Goal: Entertainment & Leisure: Consume media (video, audio)

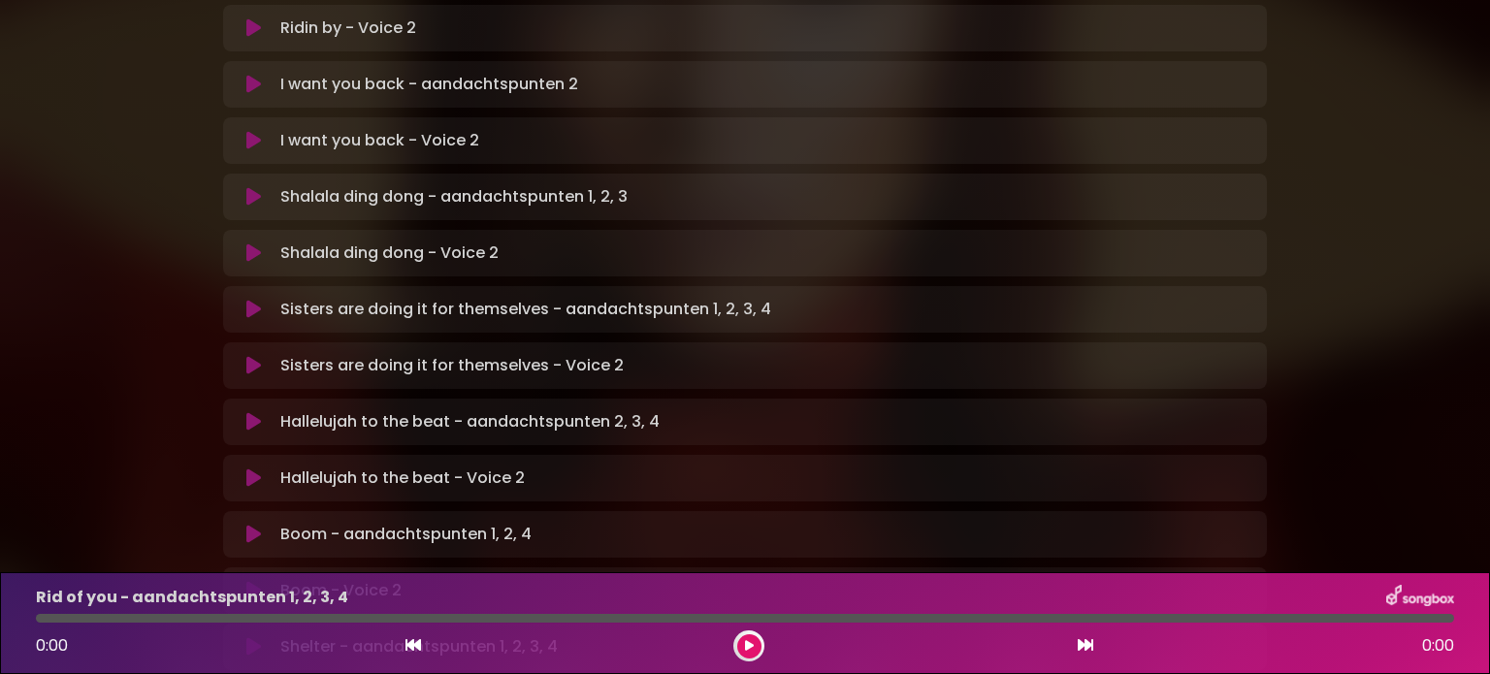
scroll to position [679, 0]
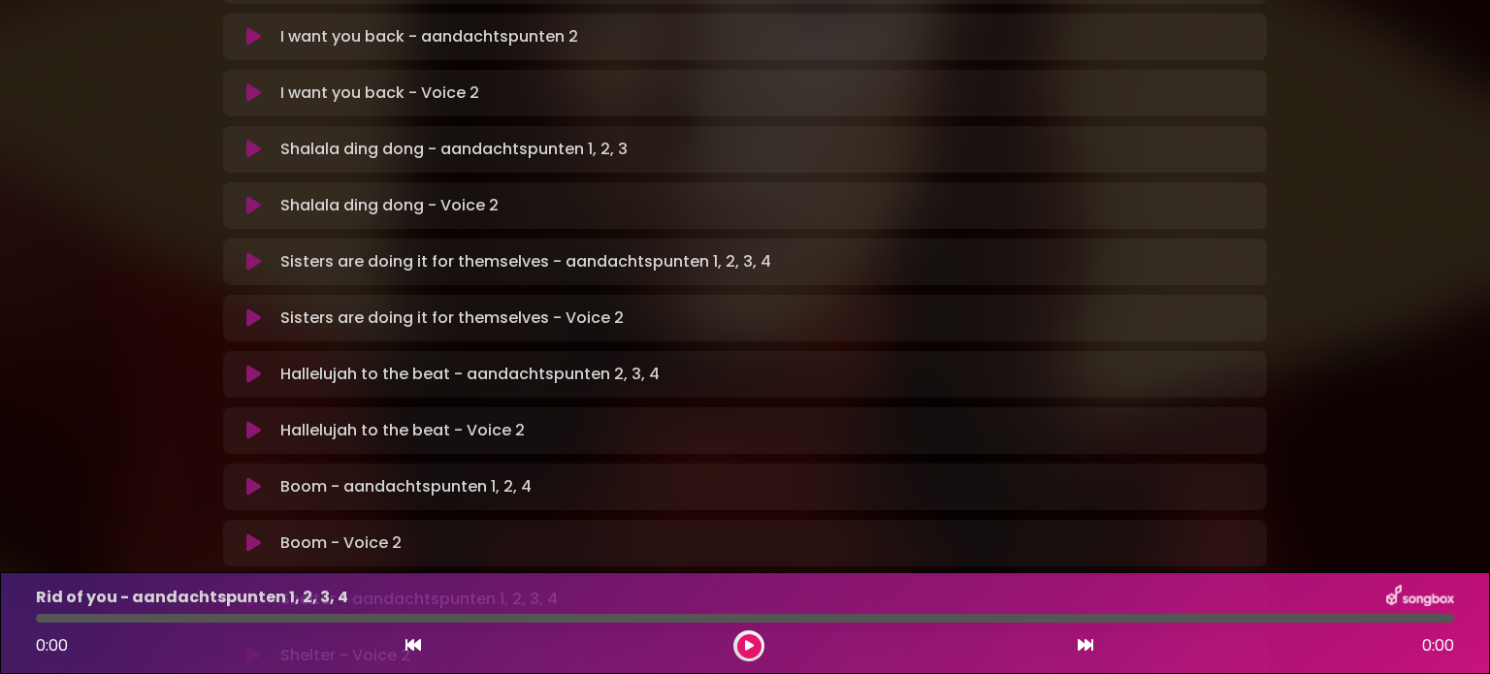
click at [247, 365] on icon at bounding box center [253, 374] width 15 height 19
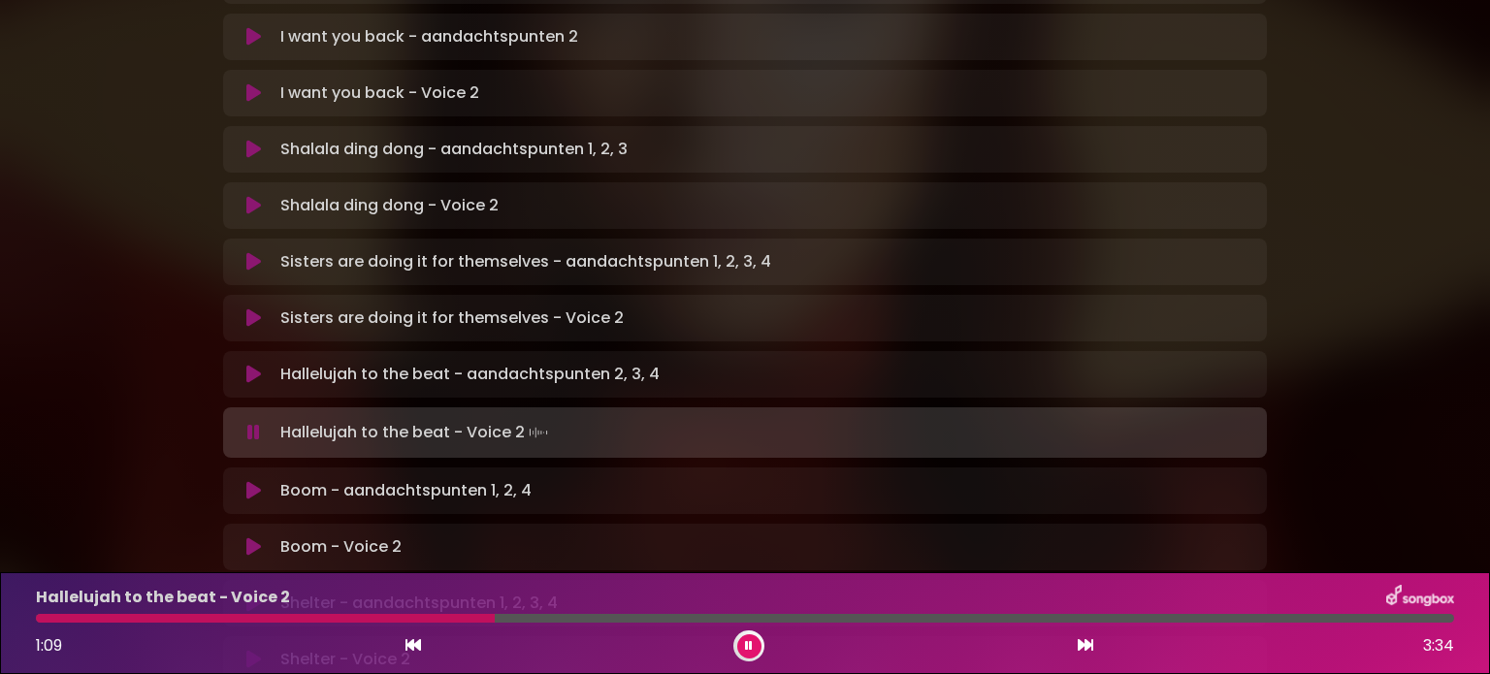
click at [250, 423] on icon at bounding box center [253, 432] width 13 height 19
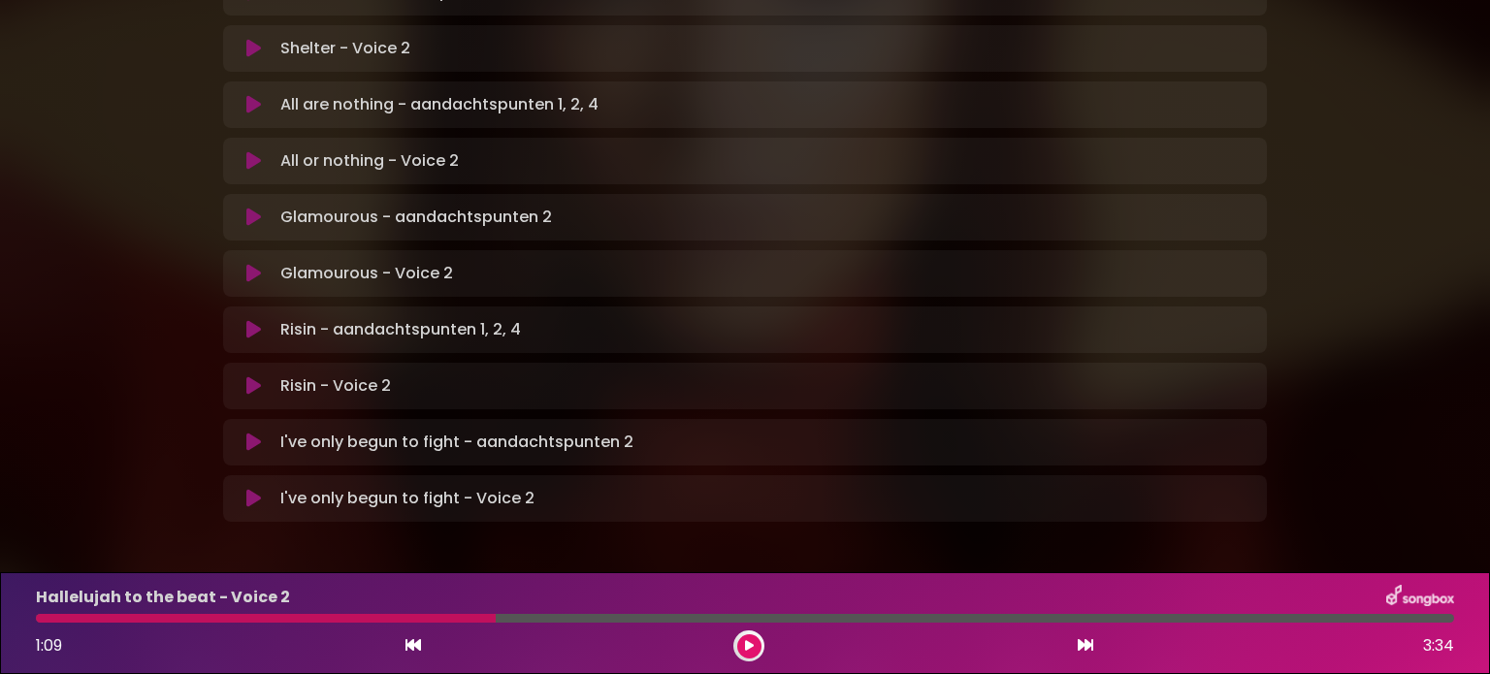
scroll to position [1287, 0]
click at [252, 319] on icon at bounding box center [253, 328] width 15 height 19
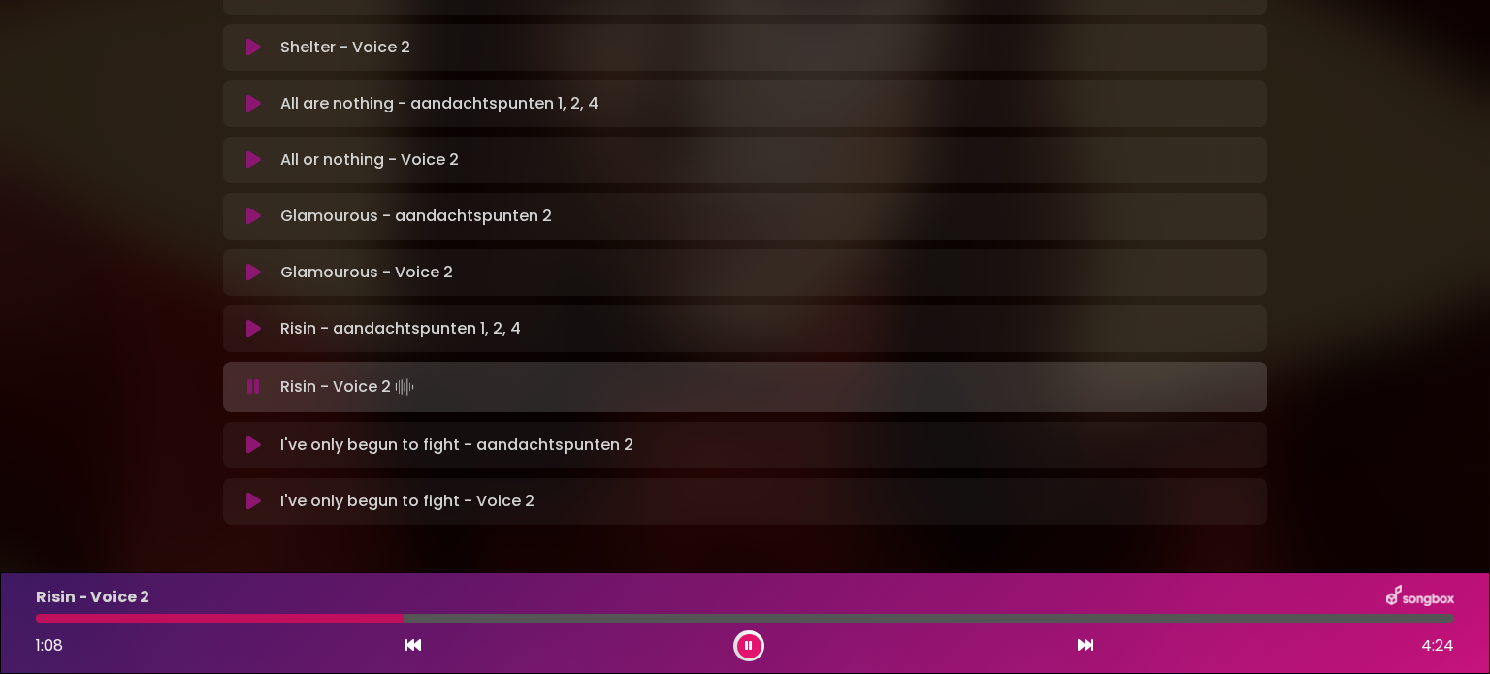
click at [252, 377] on icon at bounding box center [253, 386] width 13 height 19
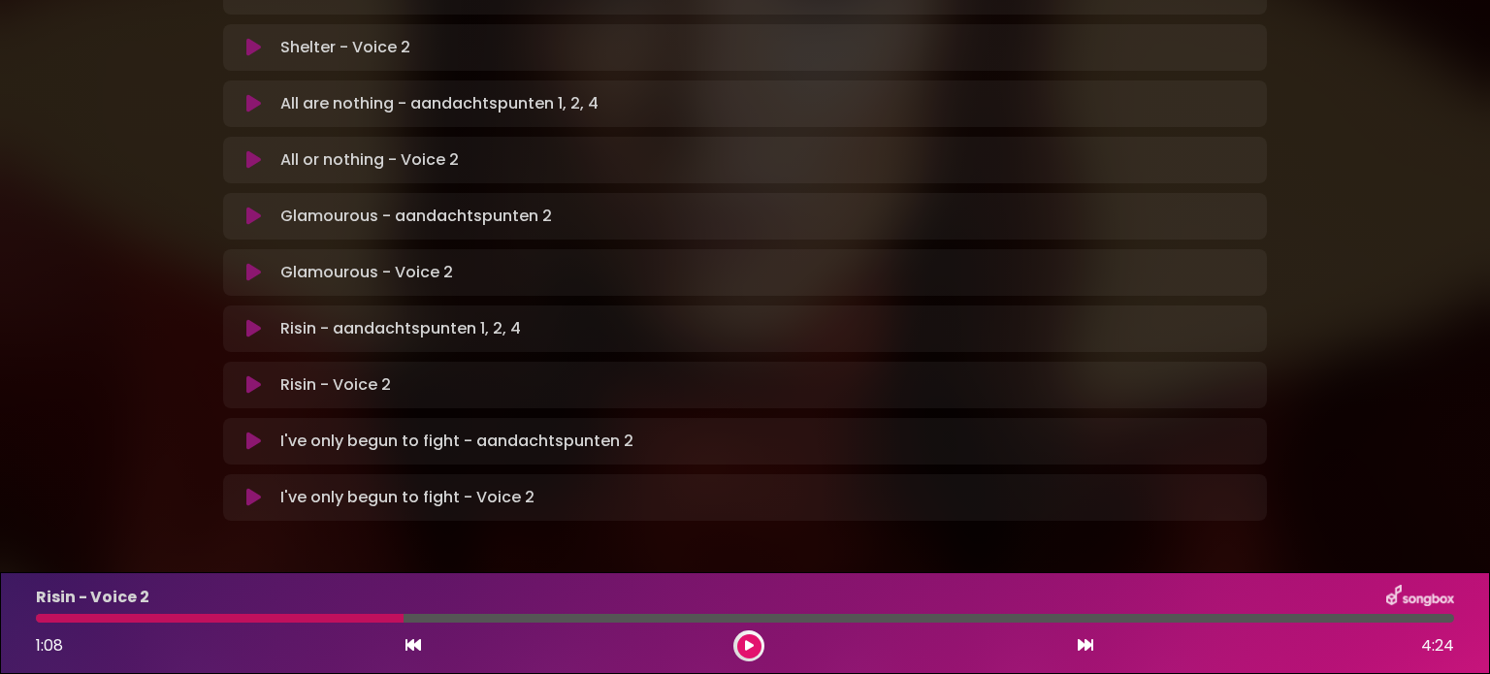
click at [253, 319] on icon at bounding box center [253, 328] width 15 height 19
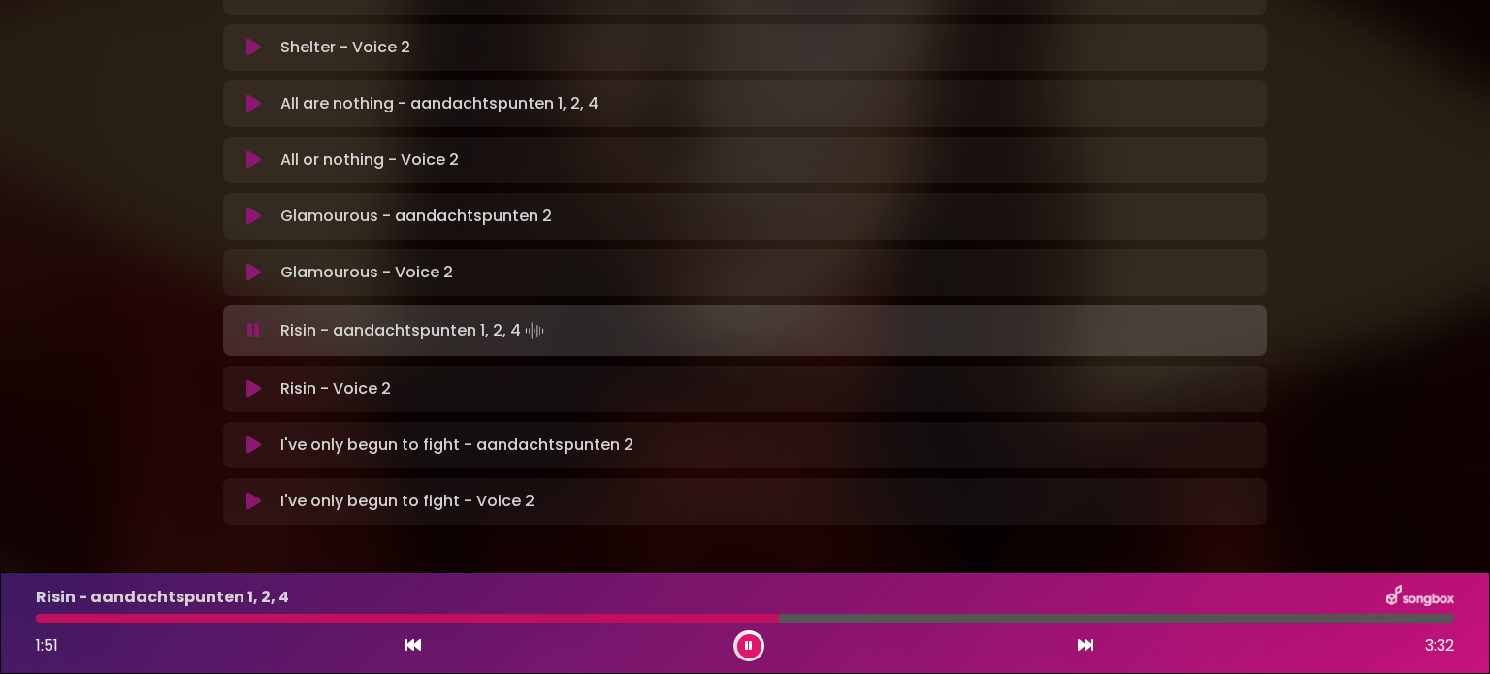
click at [498, 617] on div at bounding box center [407, 618] width 743 height 9
click at [253, 321] on icon at bounding box center [253, 330] width 13 height 19
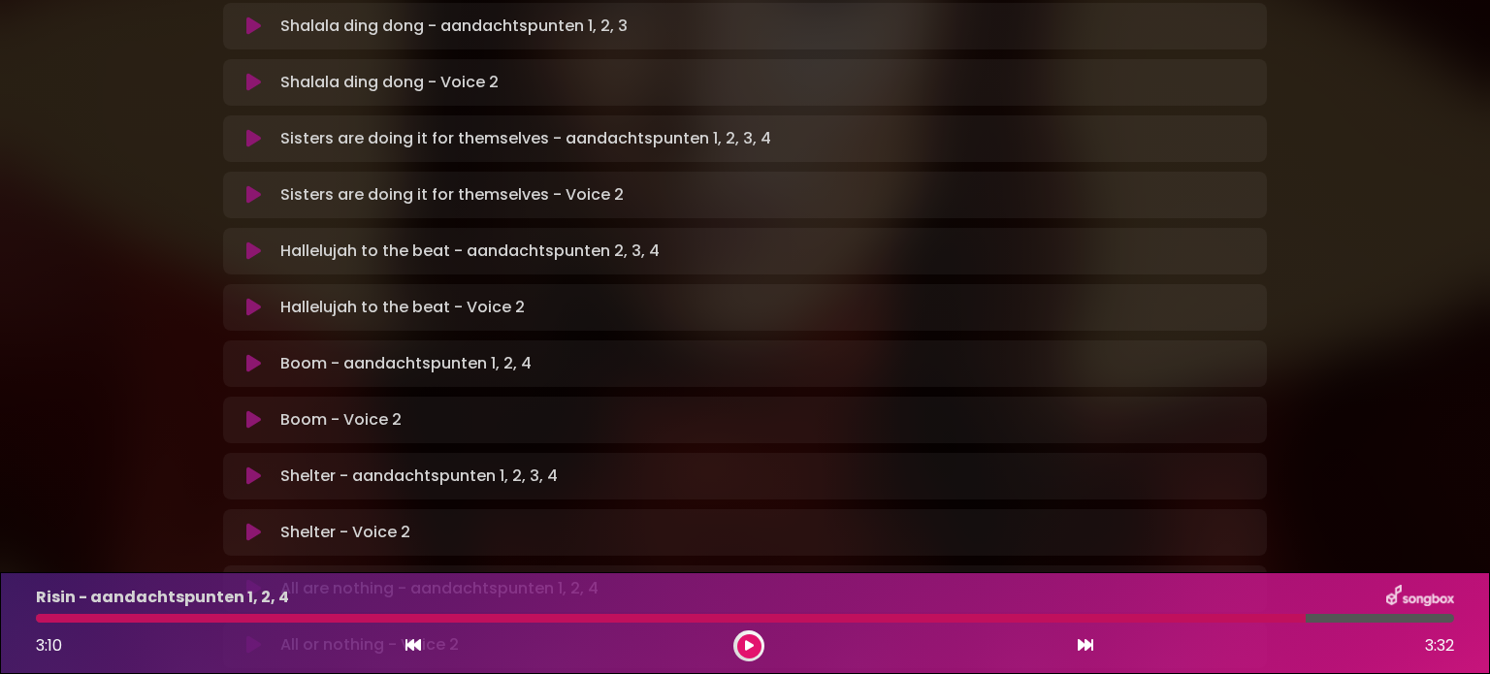
scroll to position [220, 0]
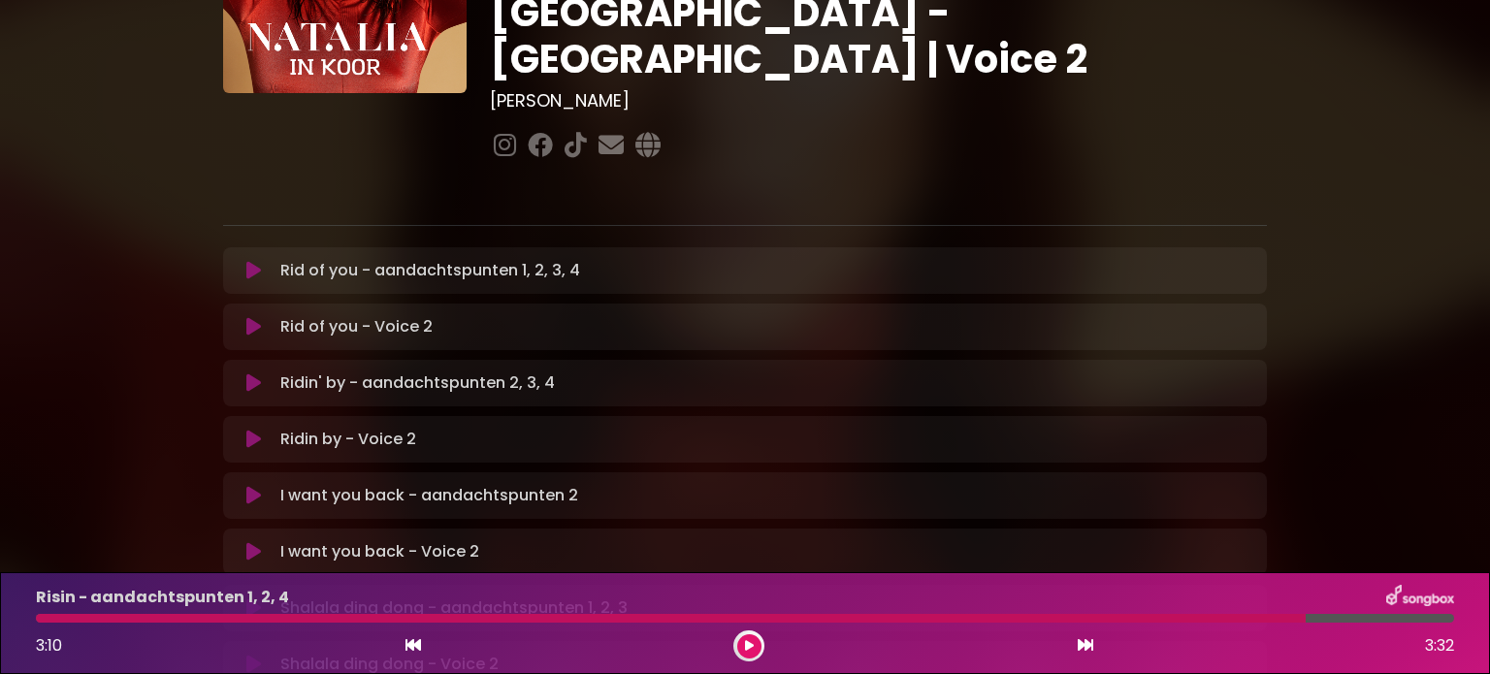
click at [250, 261] on icon at bounding box center [253, 270] width 15 height 19
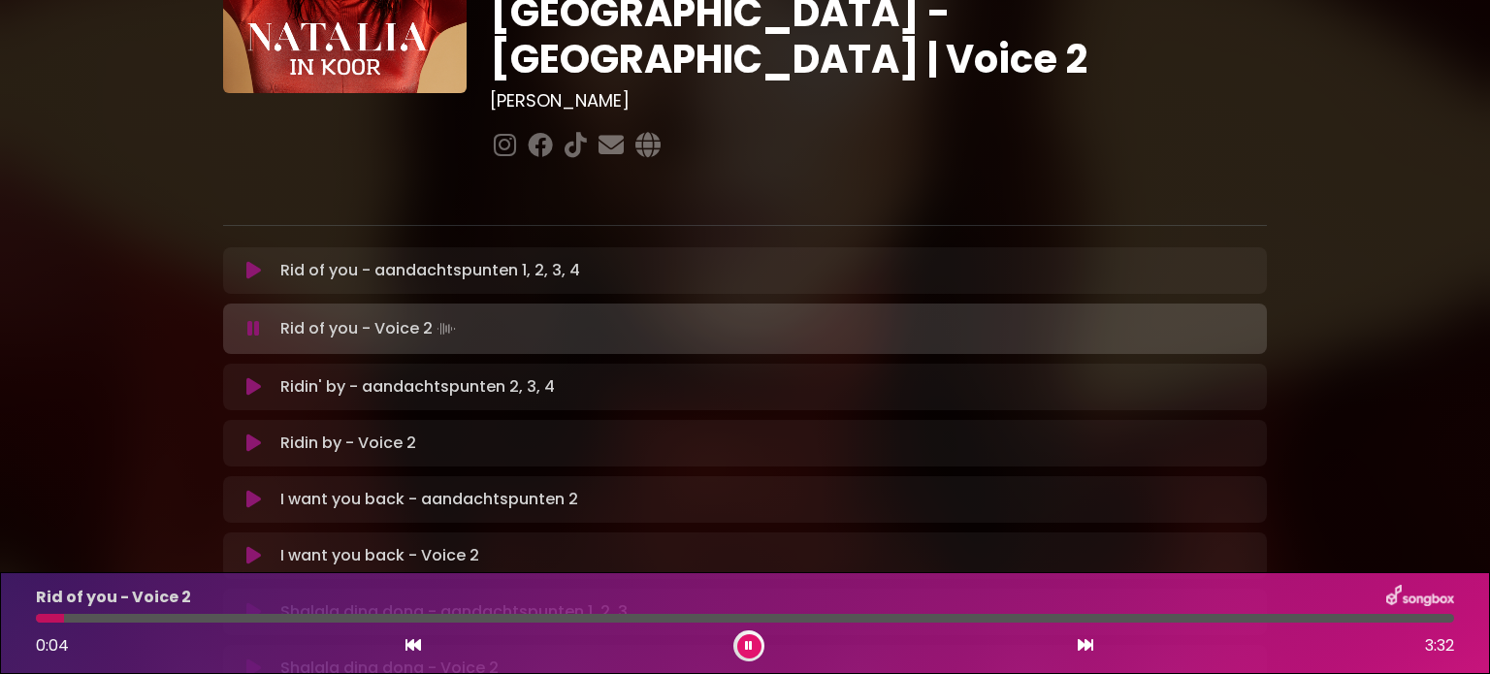
click at [254, 319] on icon at bounding box center [253, 328] width 13 height 19
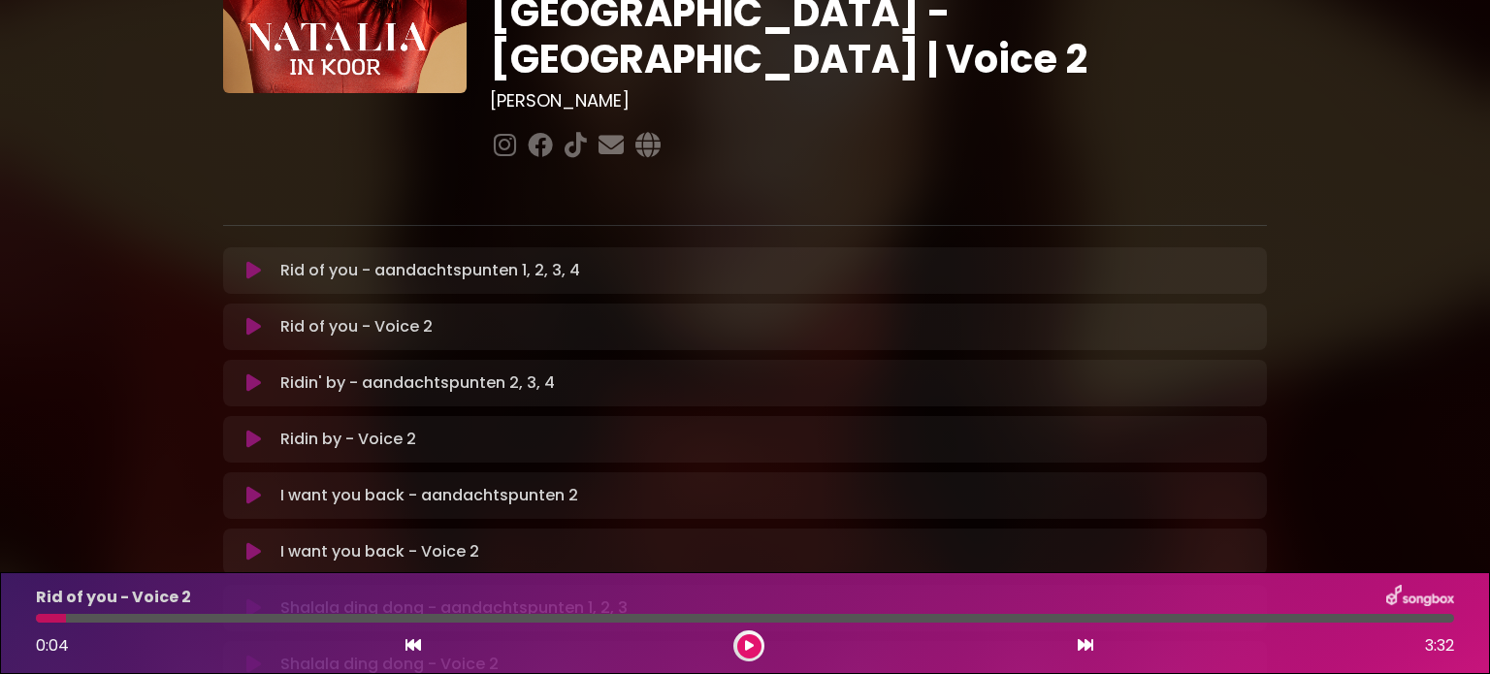
click at [246, 373] on icon at bounding box center [253, 382] width 15 height 19
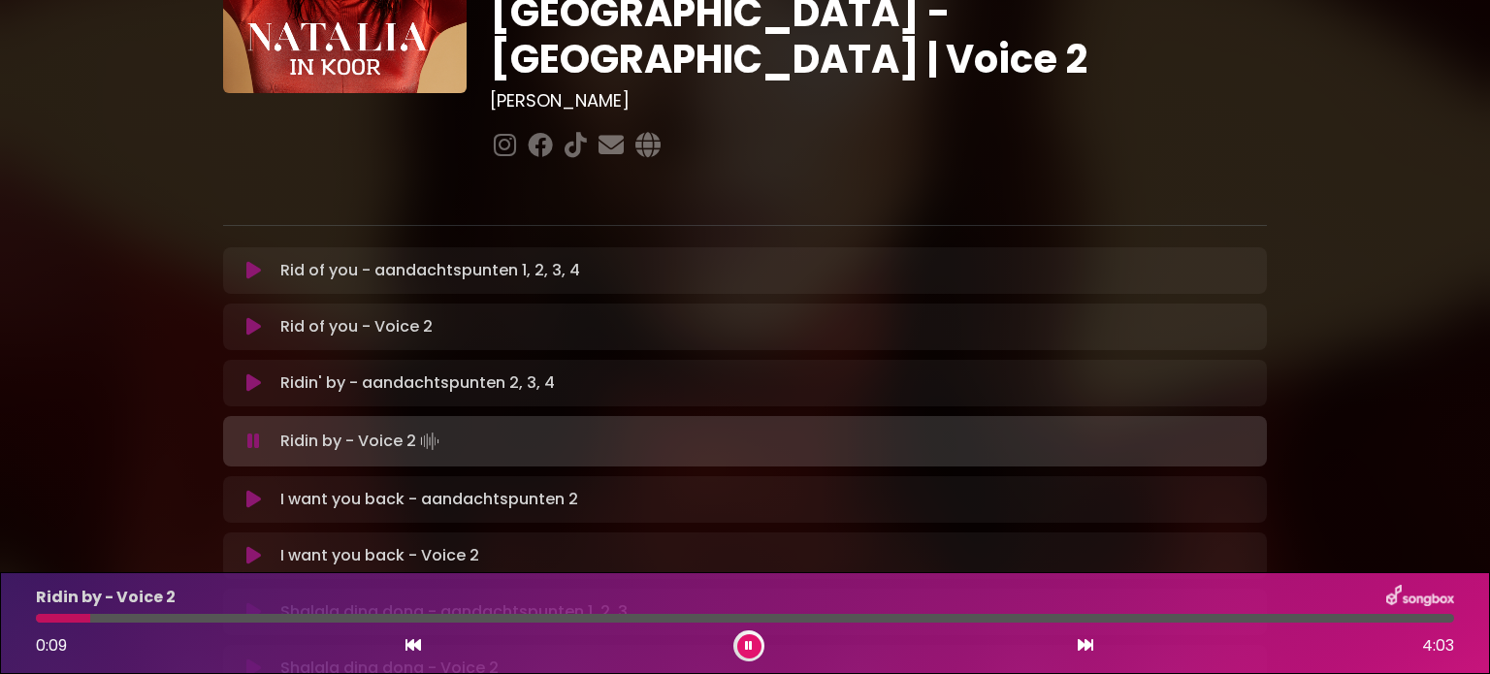
click at [249, 432] on icon at bounding box center [253, 441] width 13 height 19
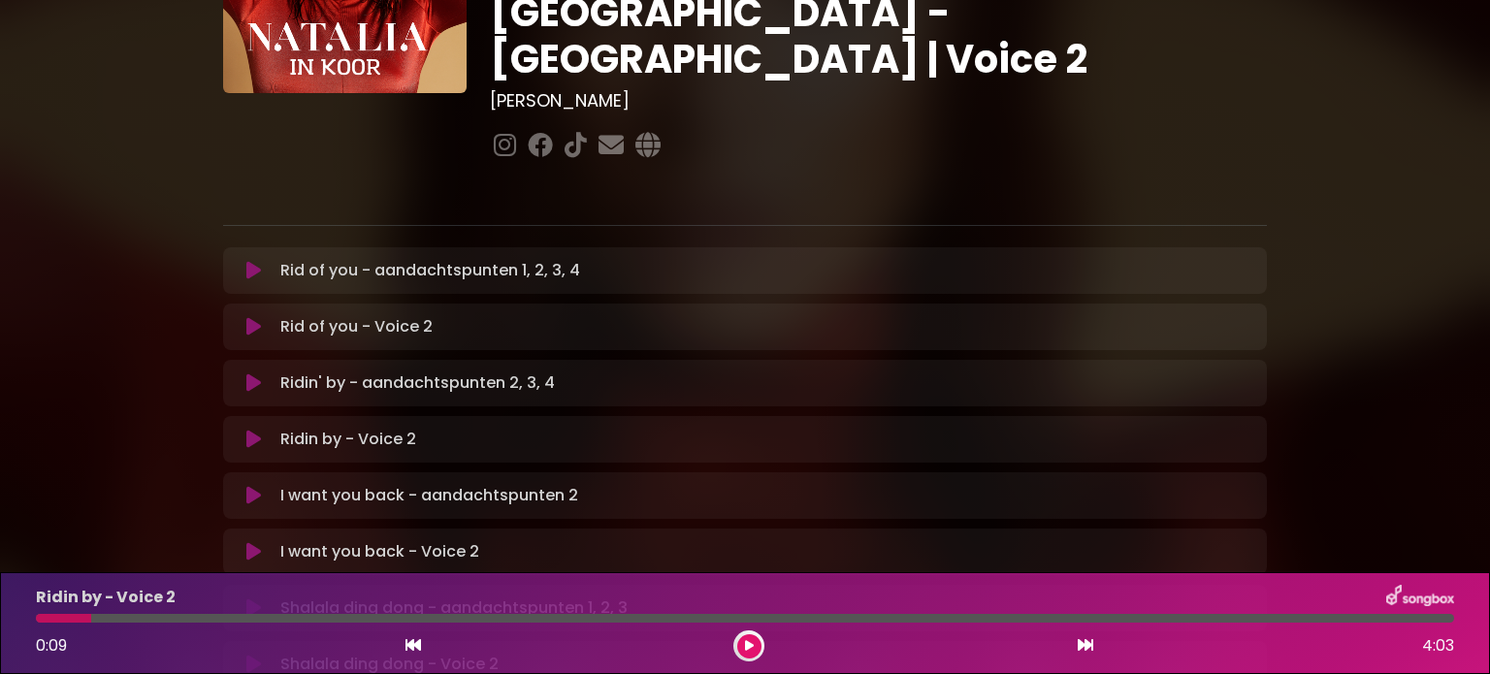
click at [255, 486] on icon at bounding box center [253, 495] width 15 height 19
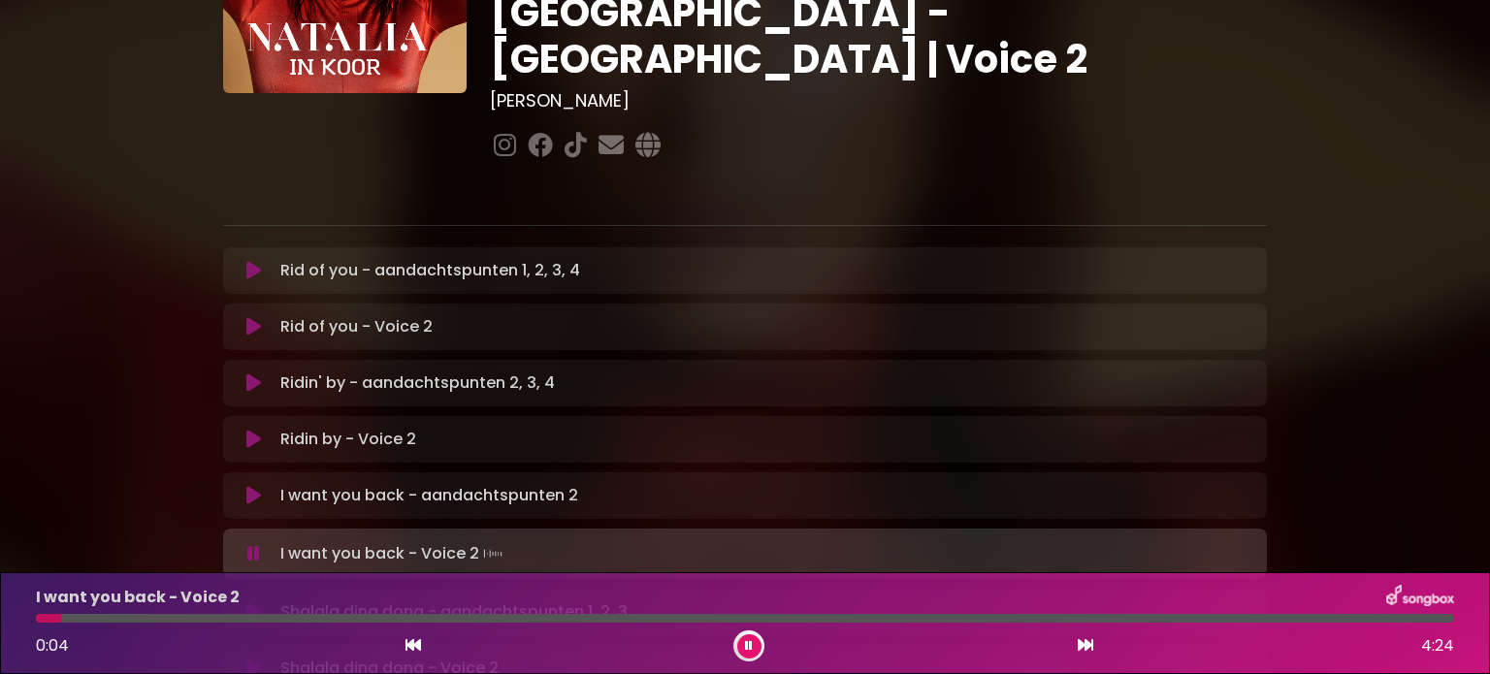
click at [253, 544] on icon at bounding box center [253, 553] width 13 height 19
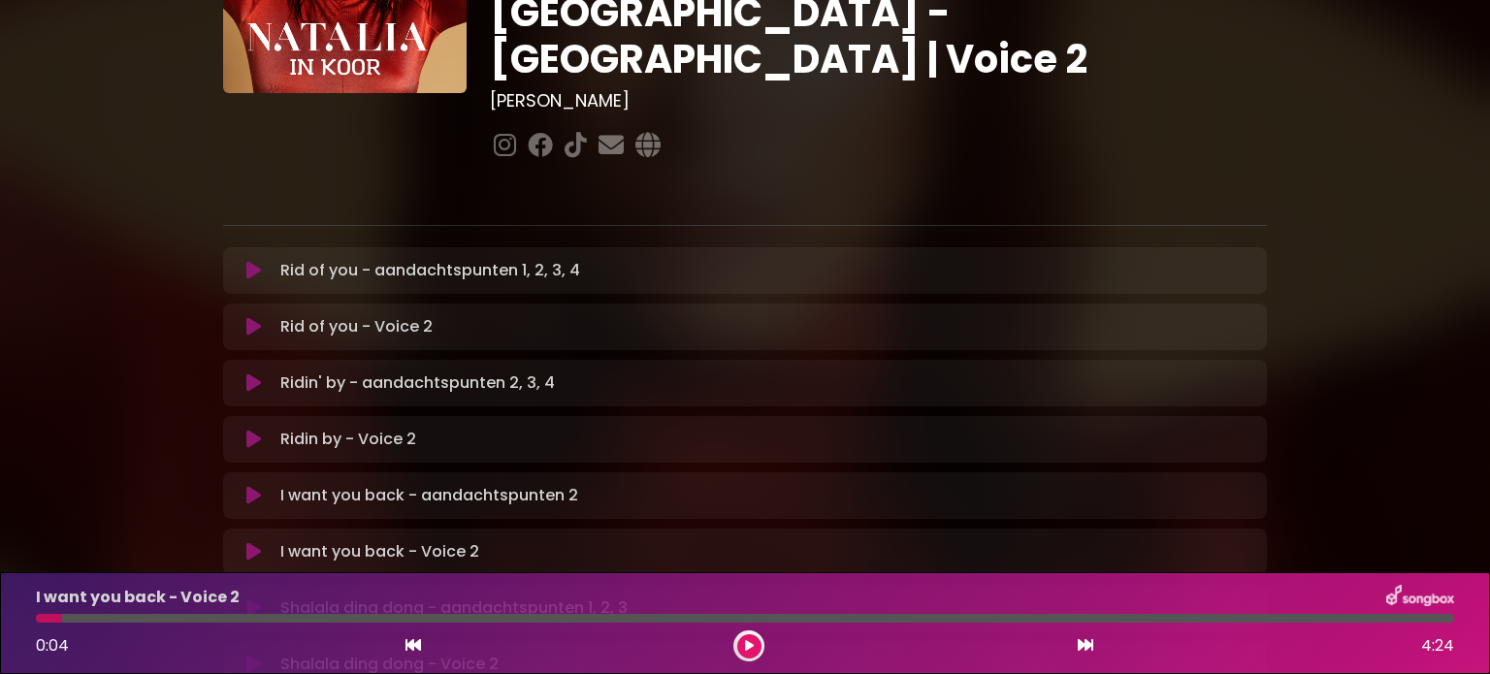
click at [250, 598] on icon at bounding box center [253, 607] width 15 height 19
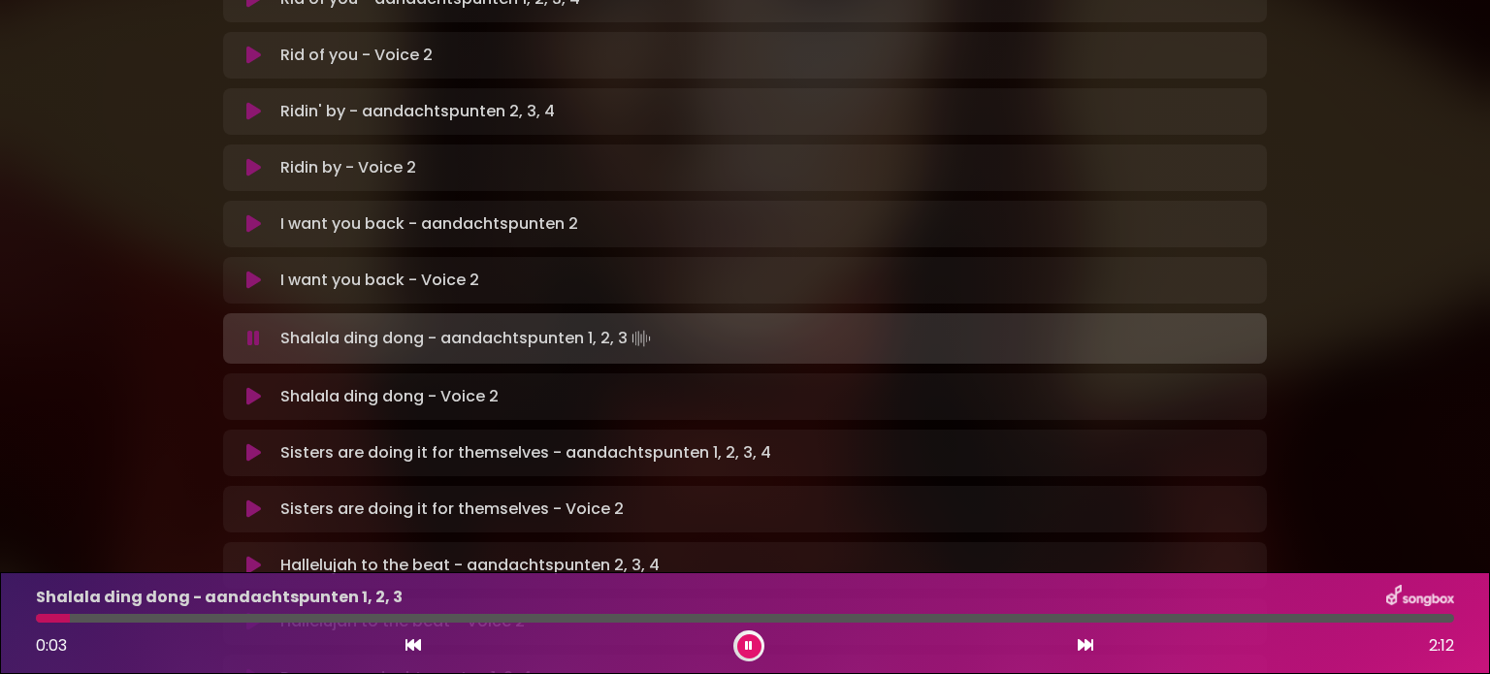
scroll to position [608, 0]
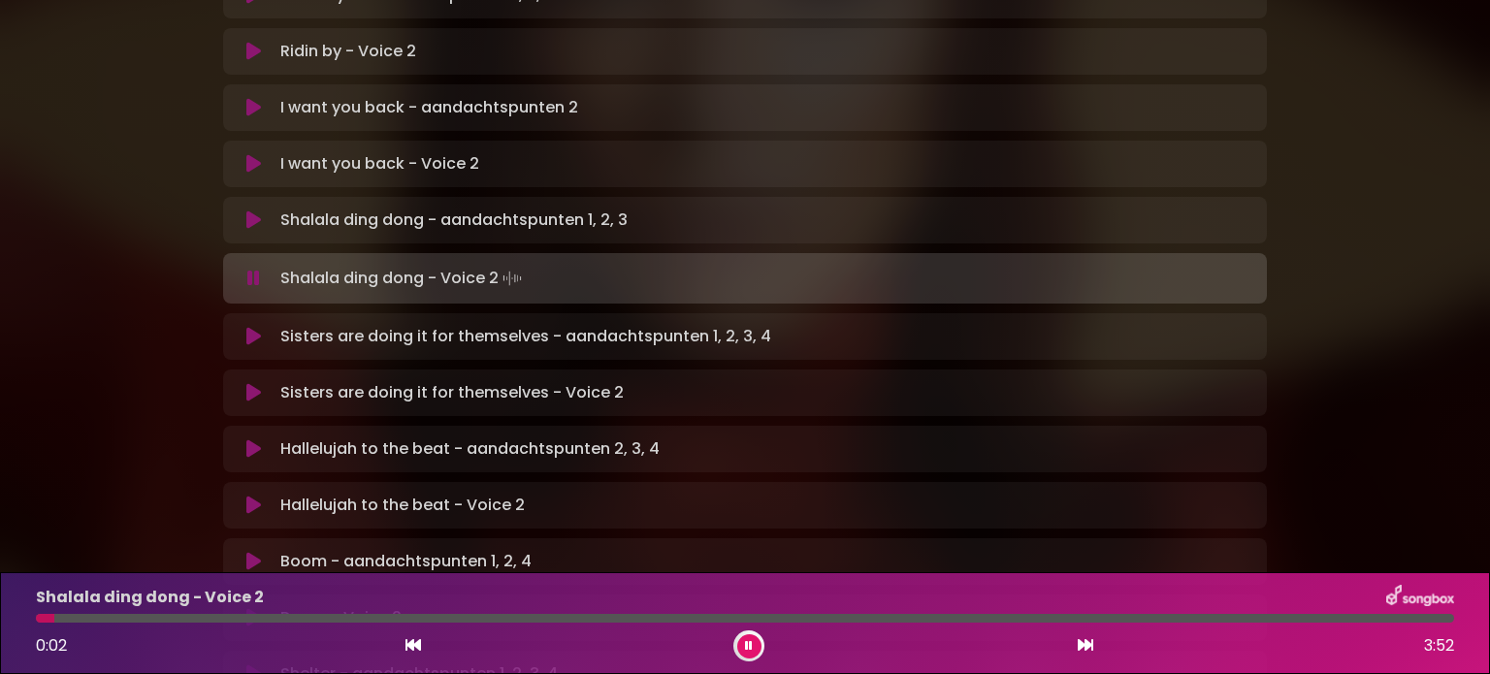
click at [248, 269] on icon at bounding box center [253, 278] width 13 height 19
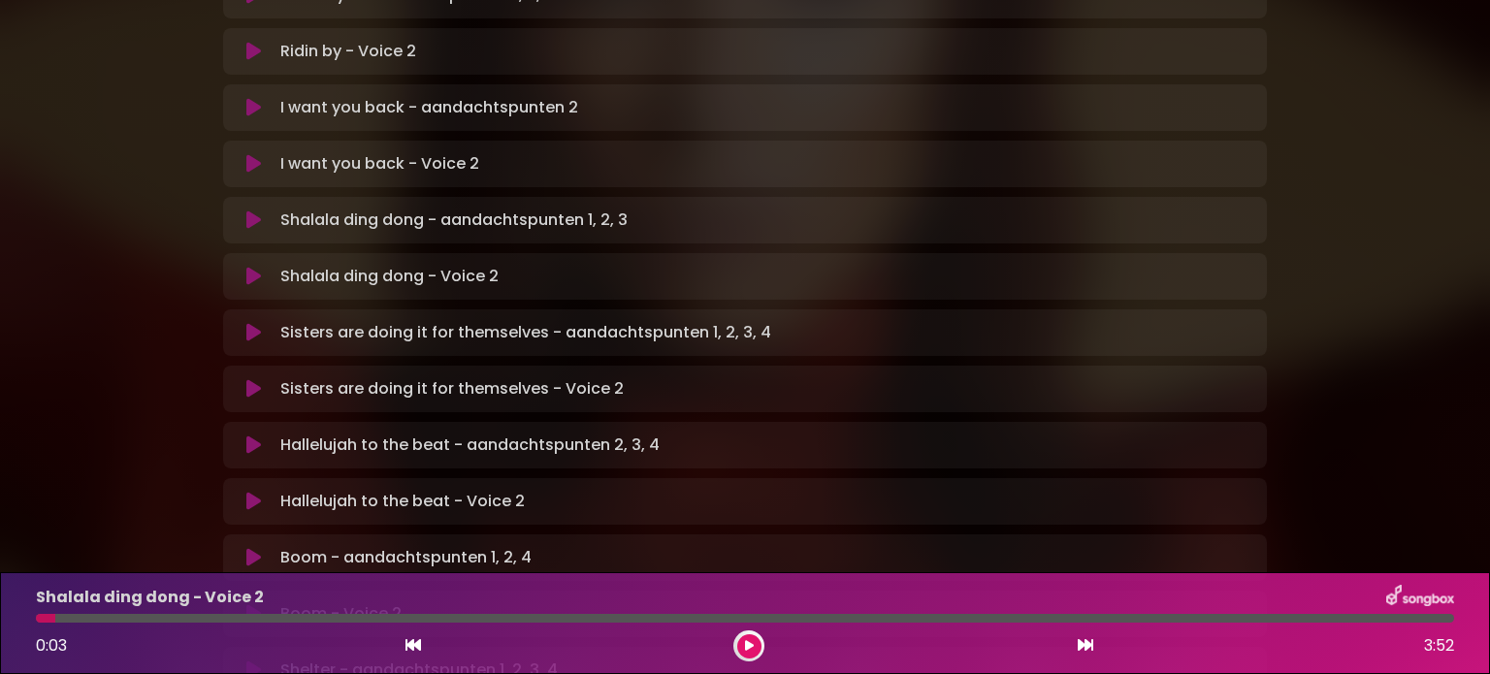
click at [252, 323] on icon at bounding box center [253, 332] width 15 height 19
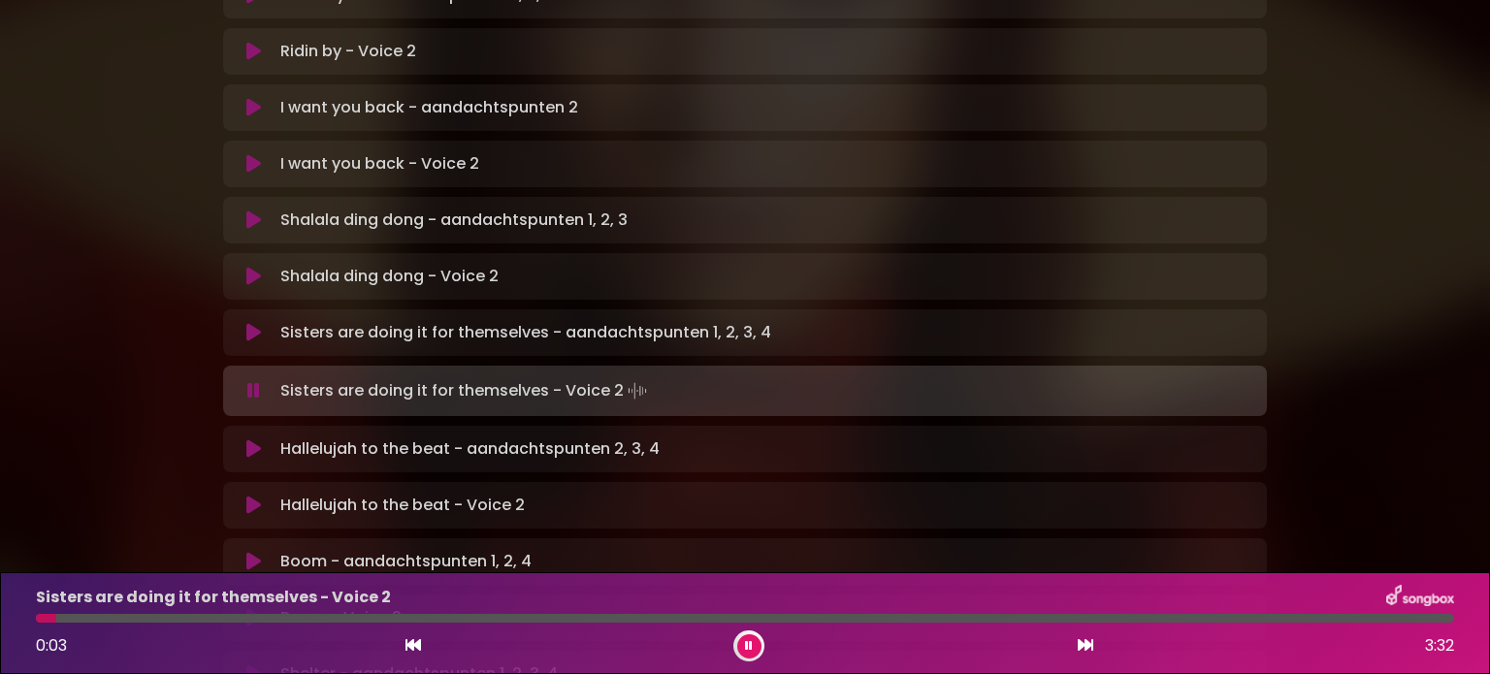
click at [262, 381] on button at bounding box center [254, 390] width 38 height 19
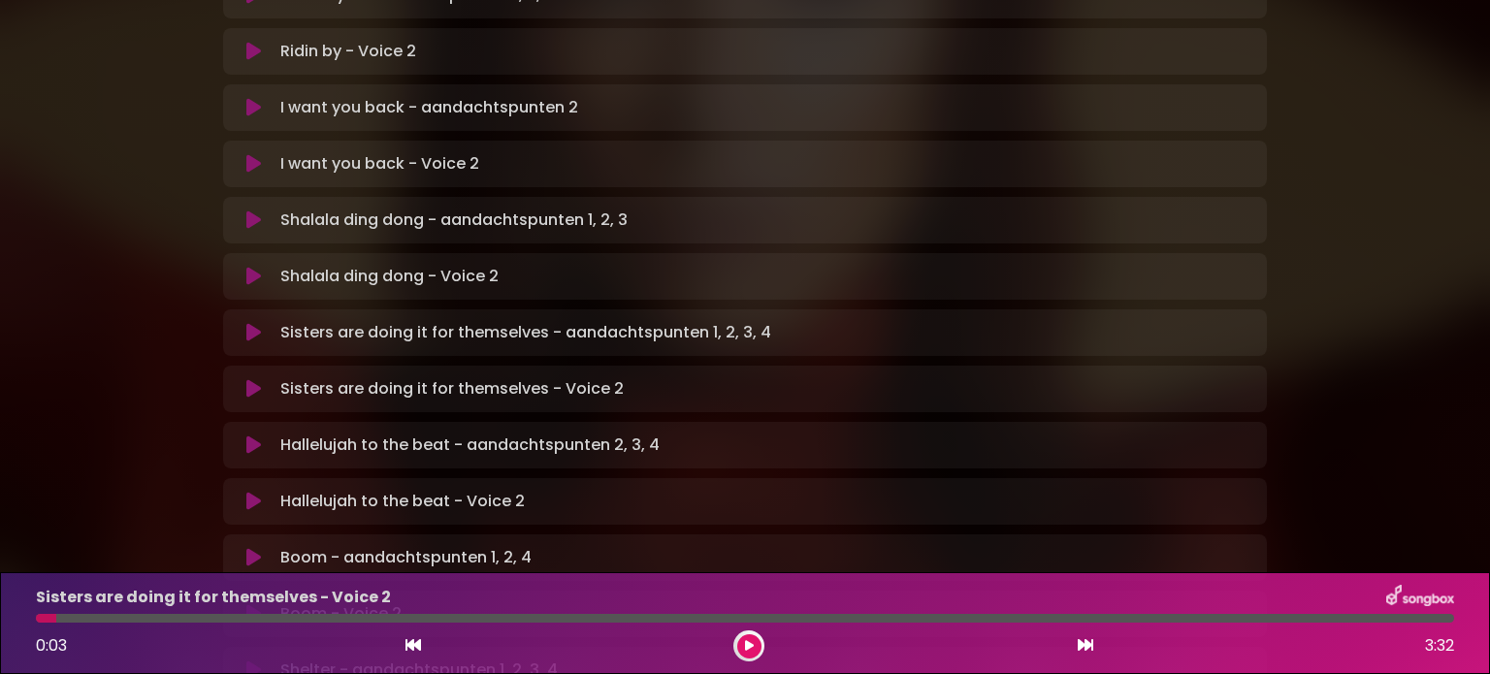
scroll to position [705, 0]
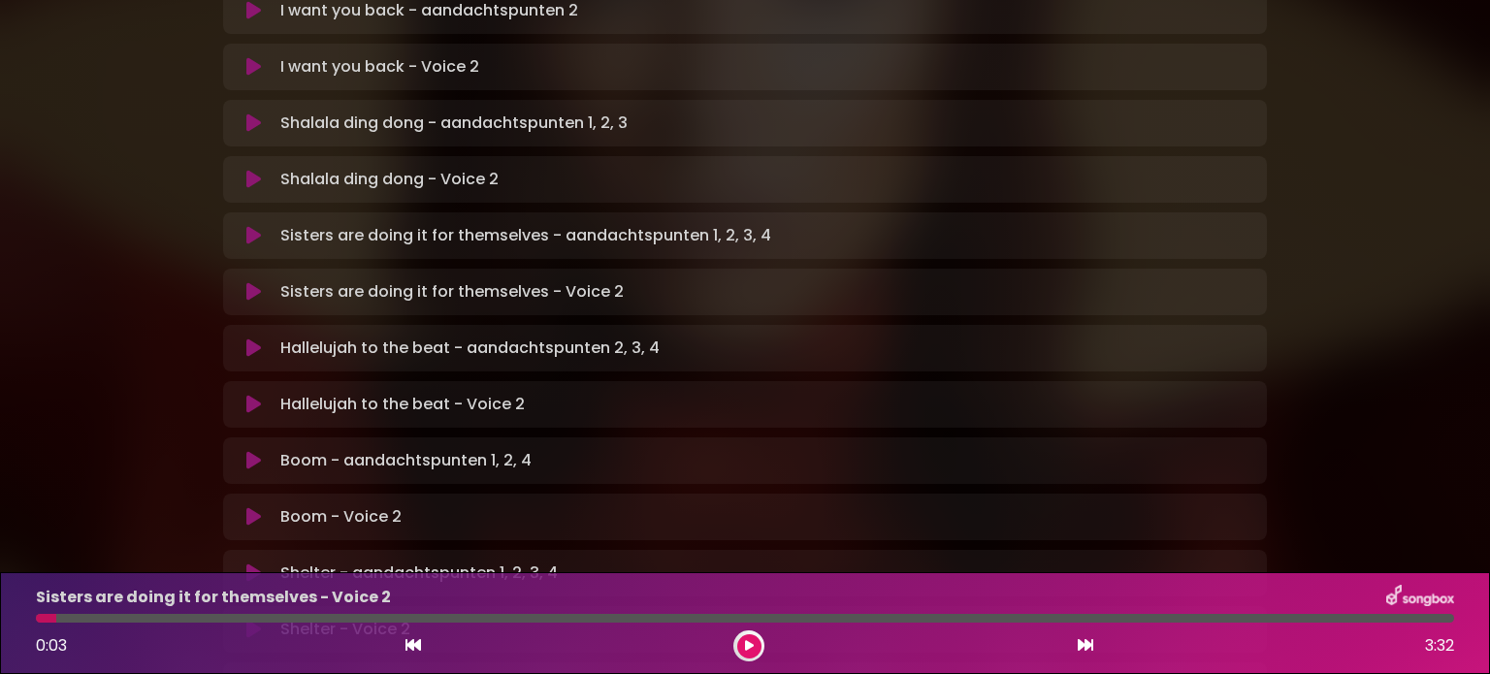
click at [260, 451] on icon at bounding box center [253, 460] width 15 height 19
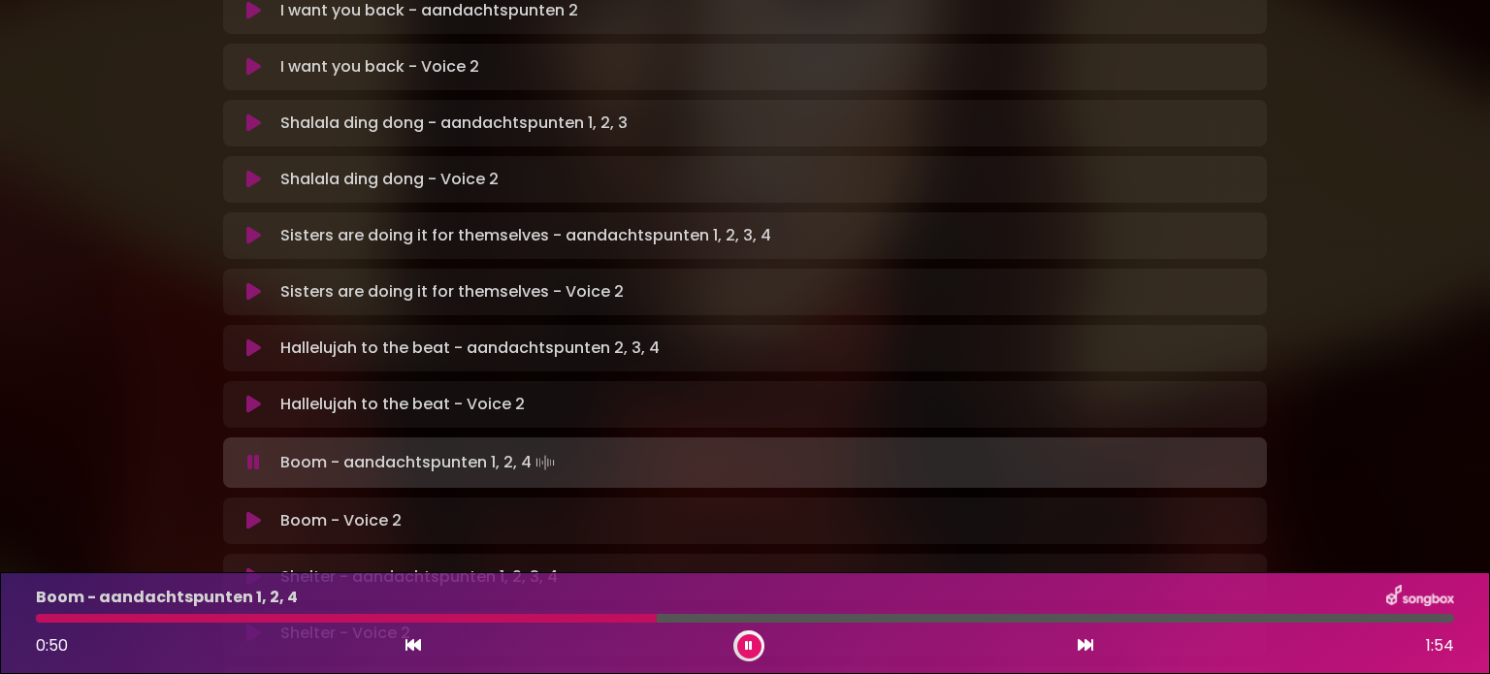
click at [260, 453] on button at bounding box center [254, 462] width 38 height 19
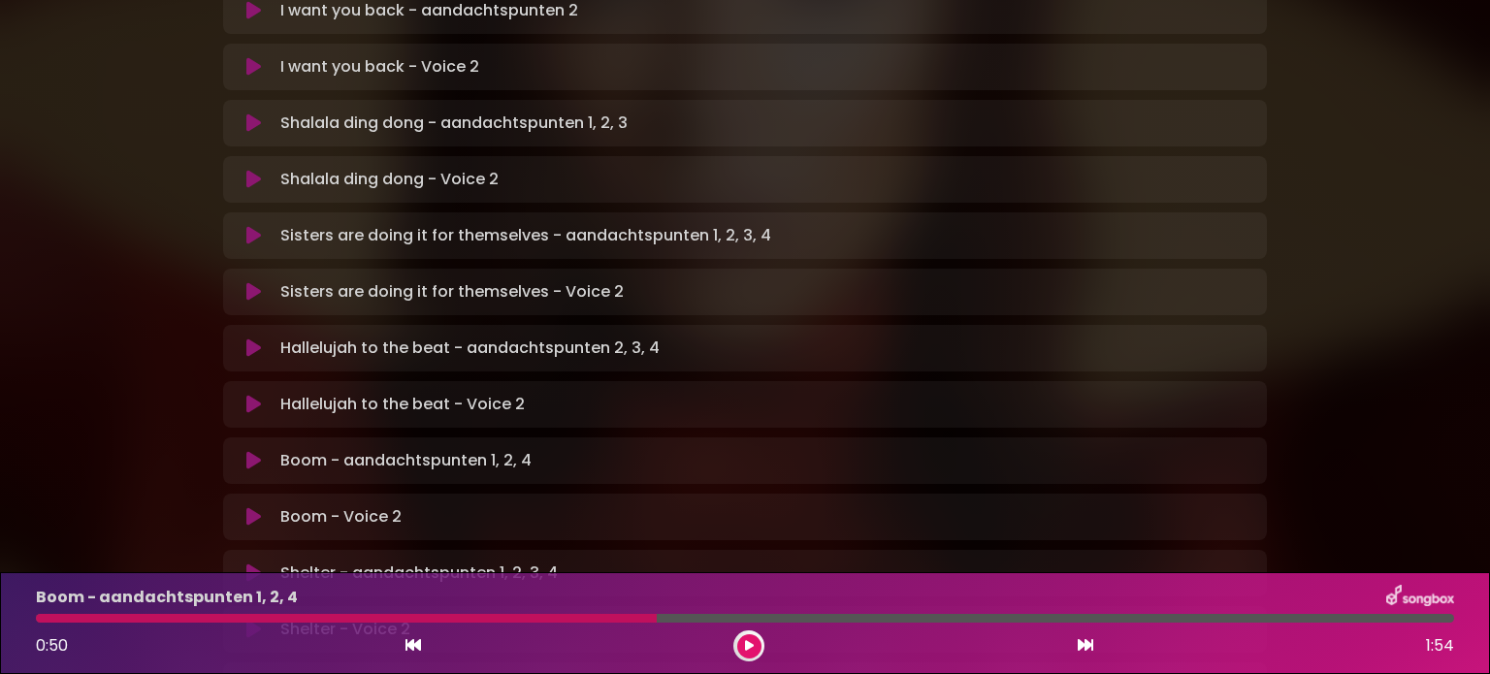
click at [491, 620] on div at bounding box center [346, 618] width 621 height 9
click at [487, 616] on div at bounding box center [346, 618] width 621 height 9
drag, startPoint x: 752, startPoint y: 650, endPoint x: 669, endPoint y: 635, distance: 83.7
click at [729, 644] on div "0:50 1:54" at bounding box center [744, 645] width 1441 height 31
click at [749, 639] on button at bounding box center [749, 646] width 24 height 24
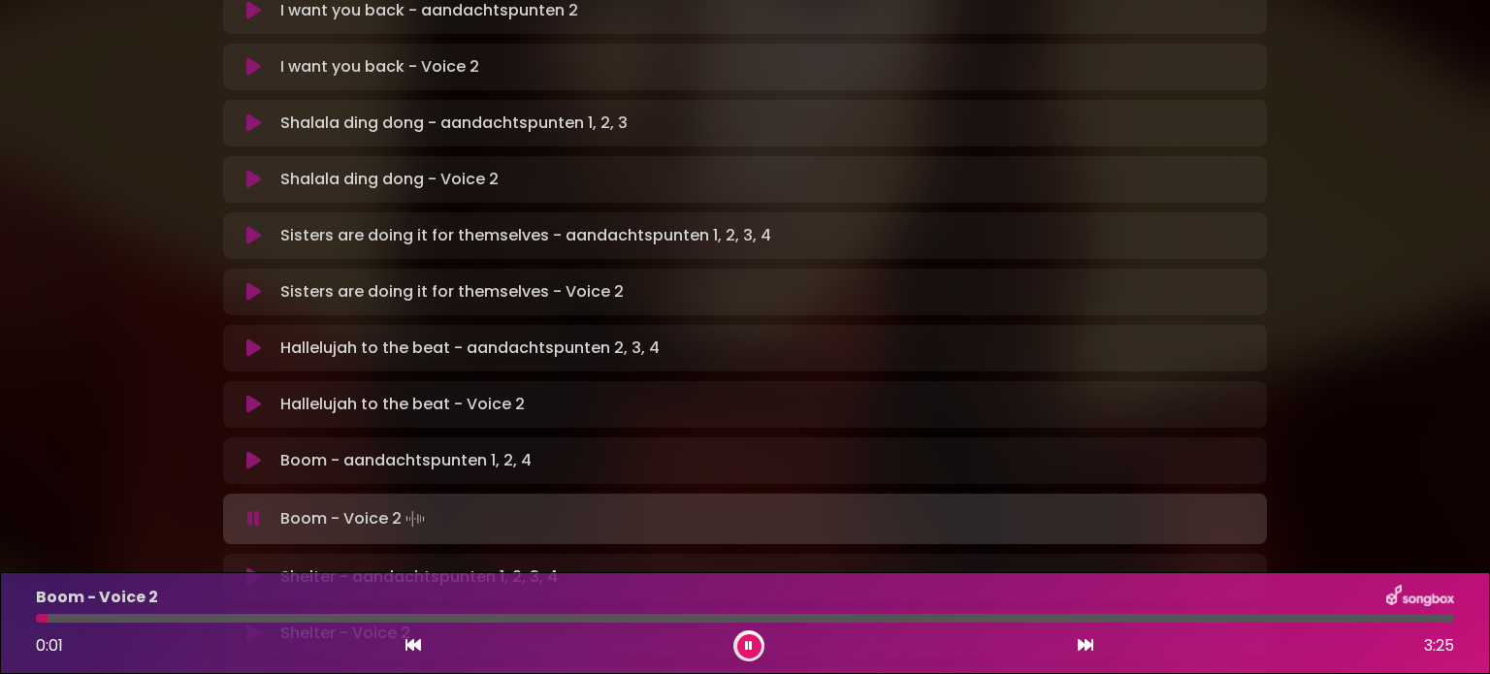
click at [251, 509] on icon at bounding box center [253, 518] width 13 height 19
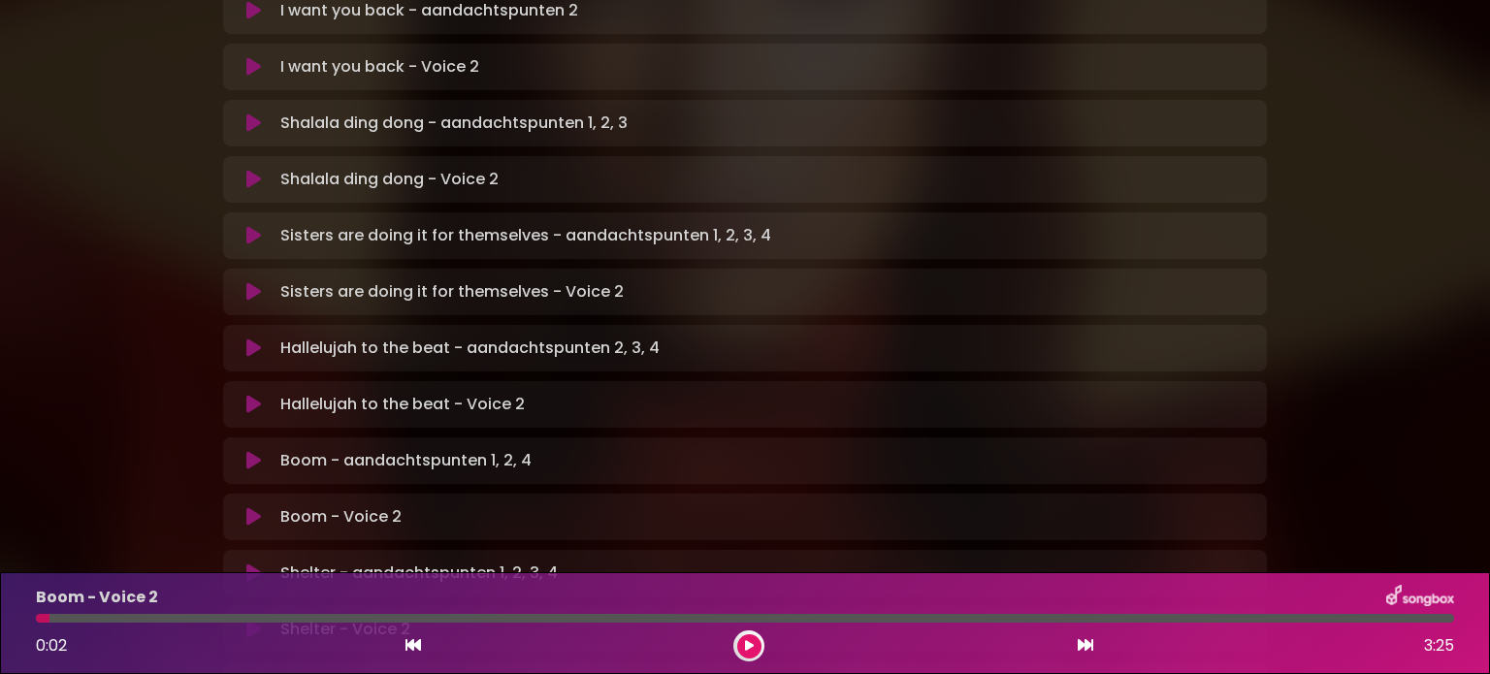
scroll to position [899, 0]
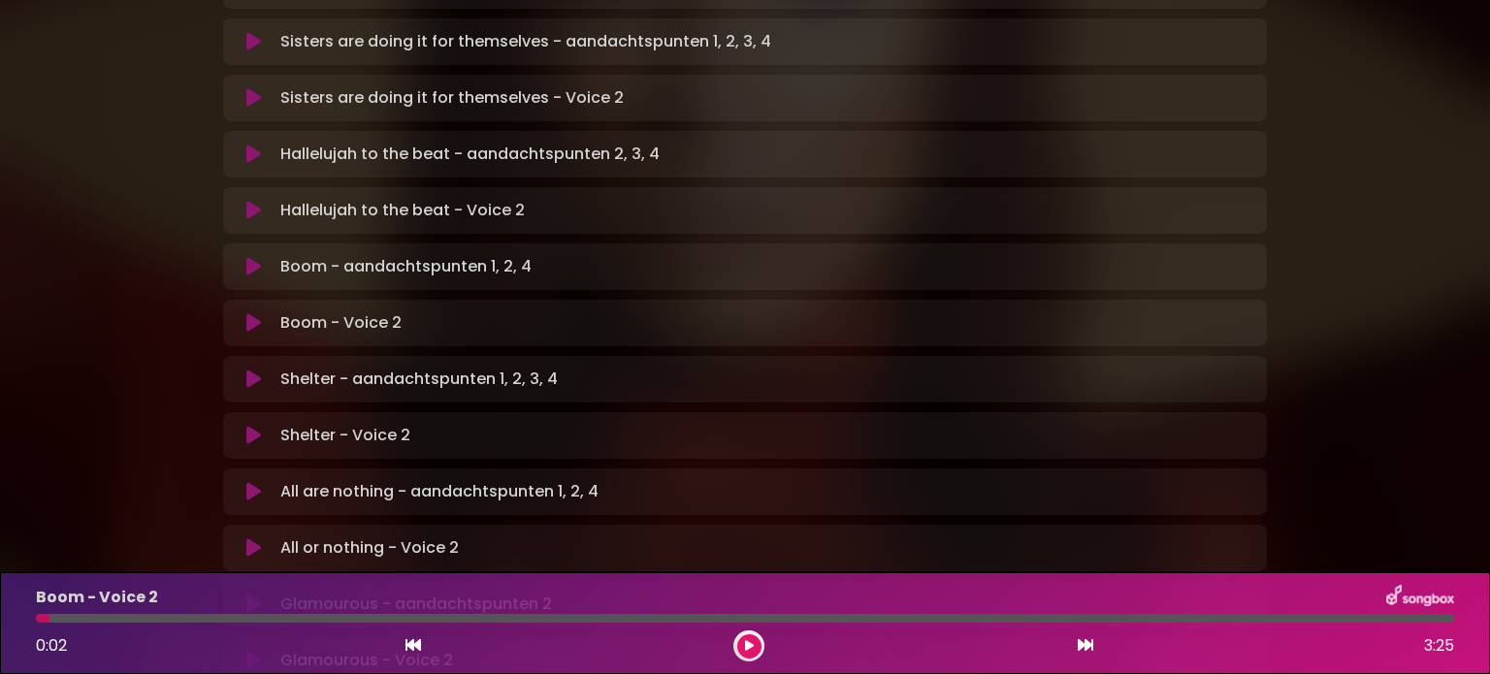
click at [252, 370] on icon at bounding box center [253, 379] width 15 height 19
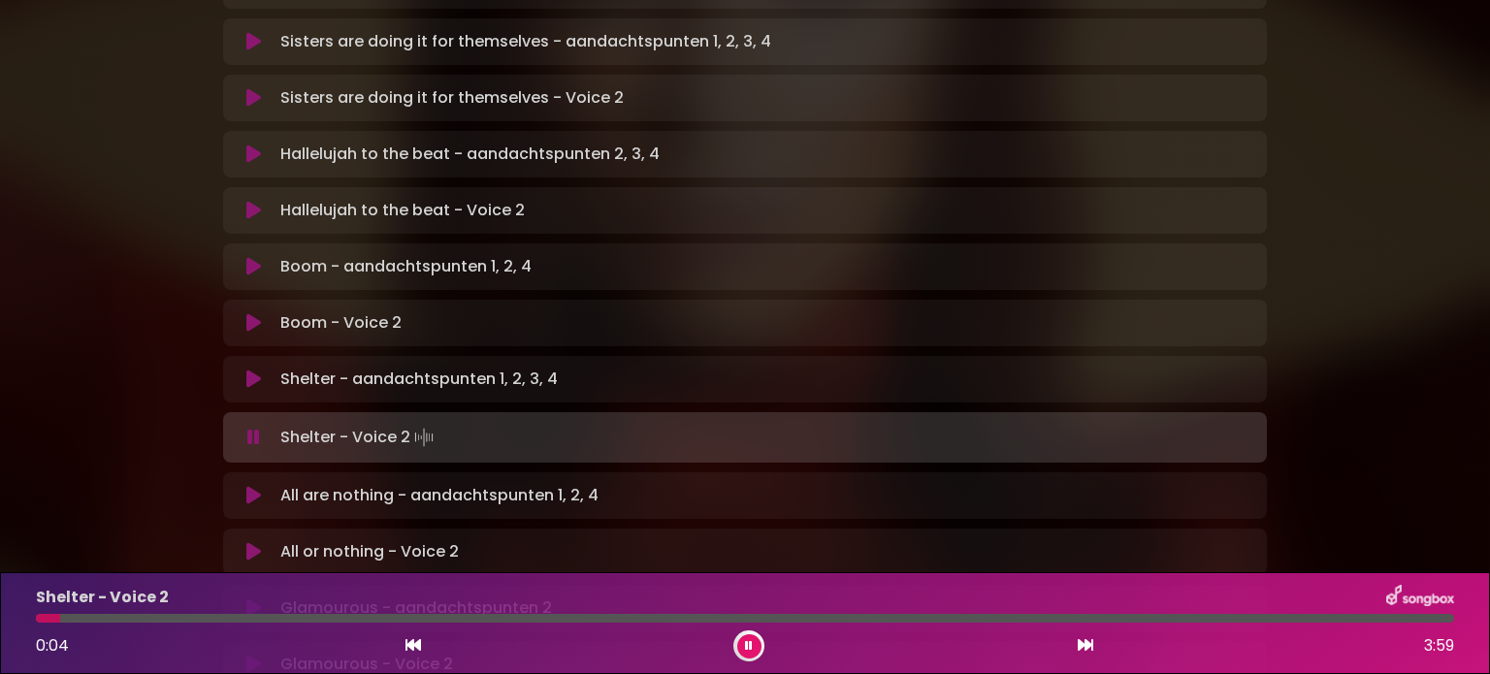
click at [256, 428] on icon at bounding box center [253, 437] width 13 height 19
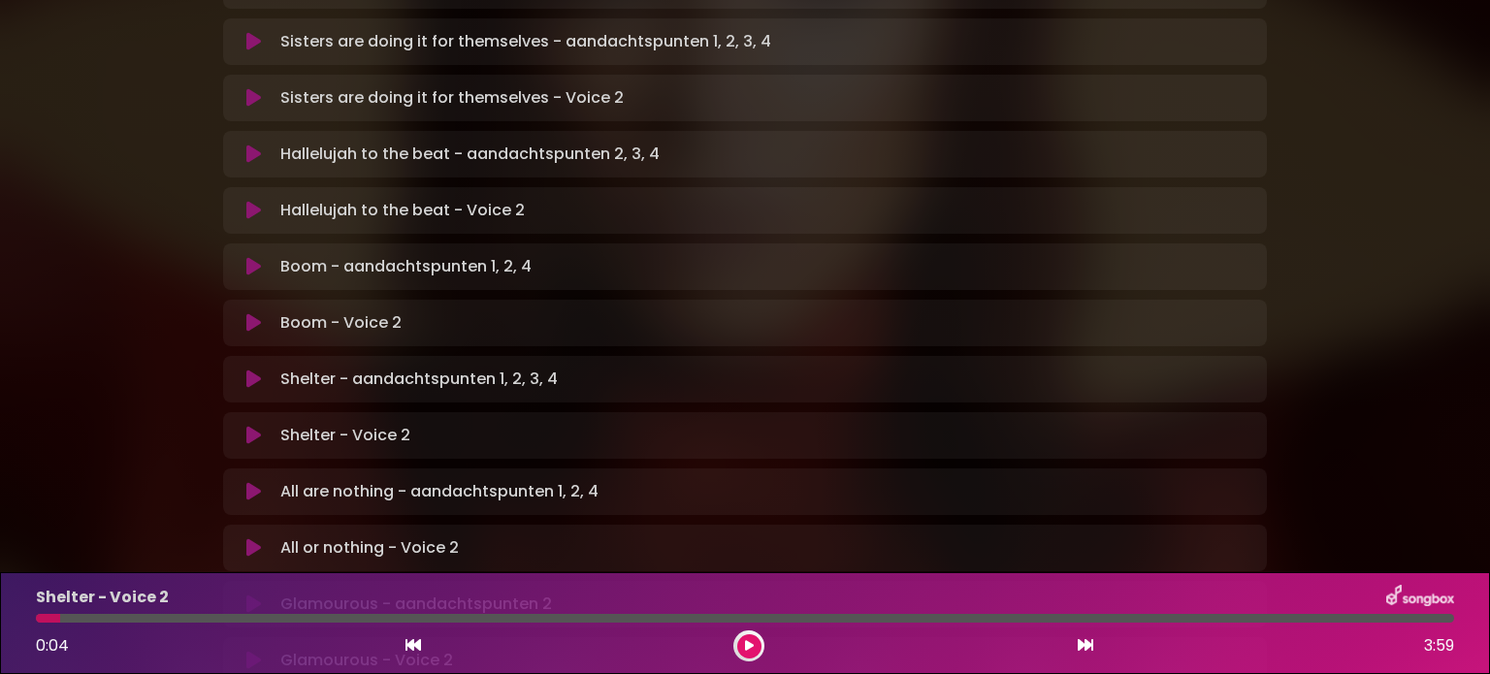
click at [255, 482] on icon at bounding box center [253, 491] width 15 height 19
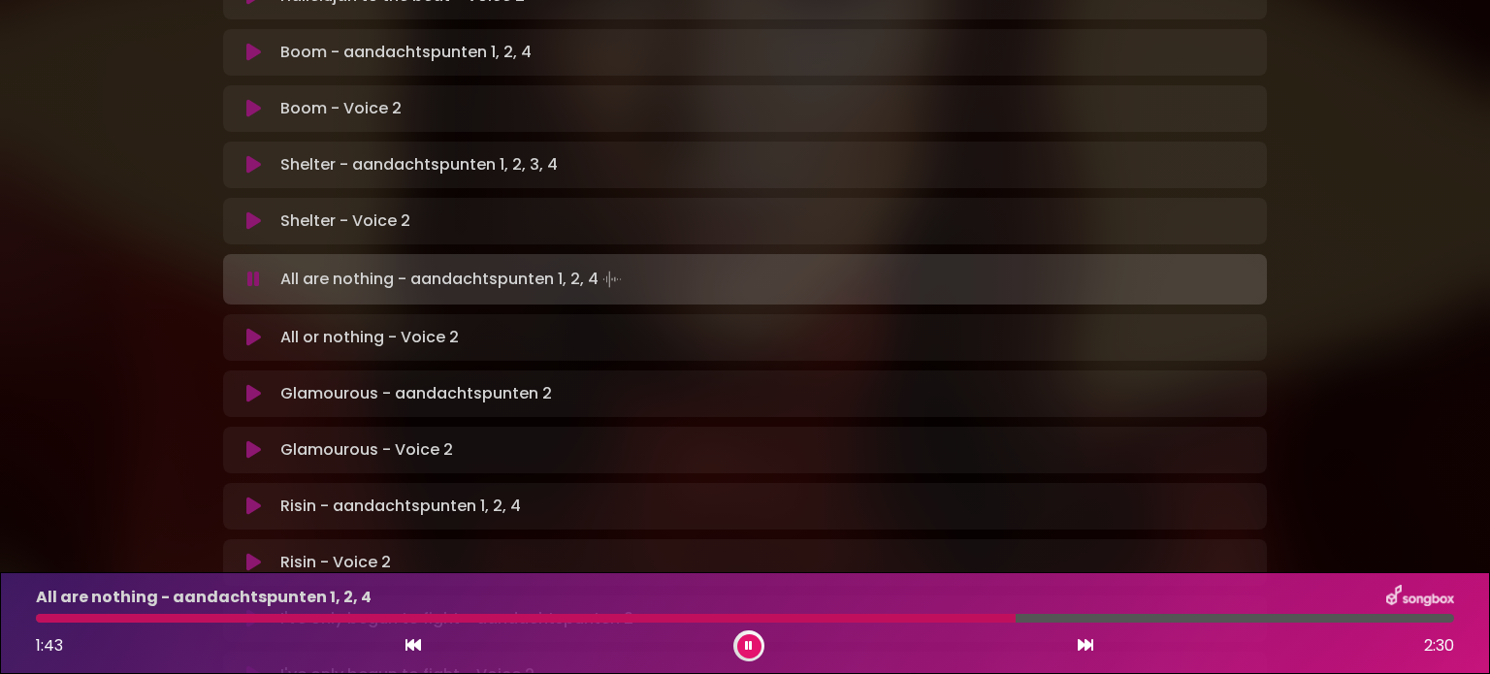
scroll to position [1190, 0]
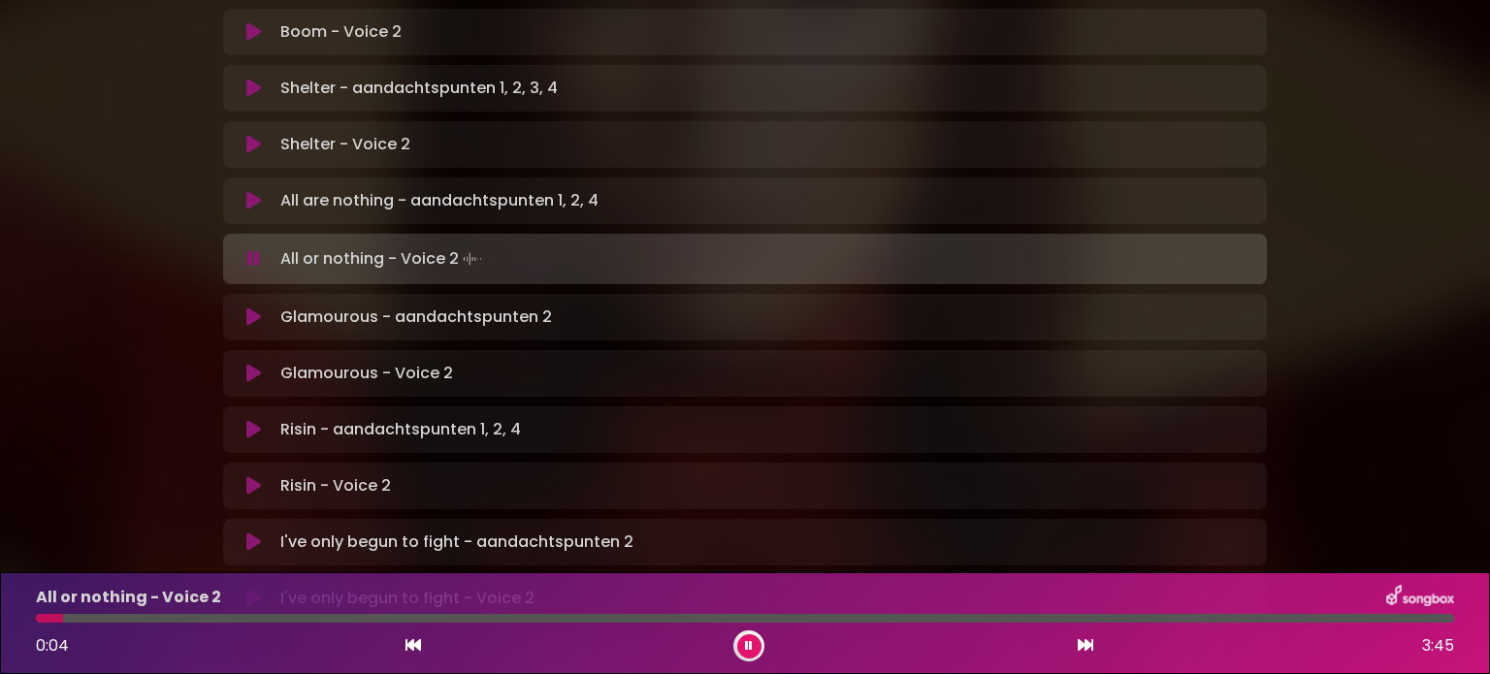
click at [256, 249] on icon at bounding box center [253, 258] width 13 height 19
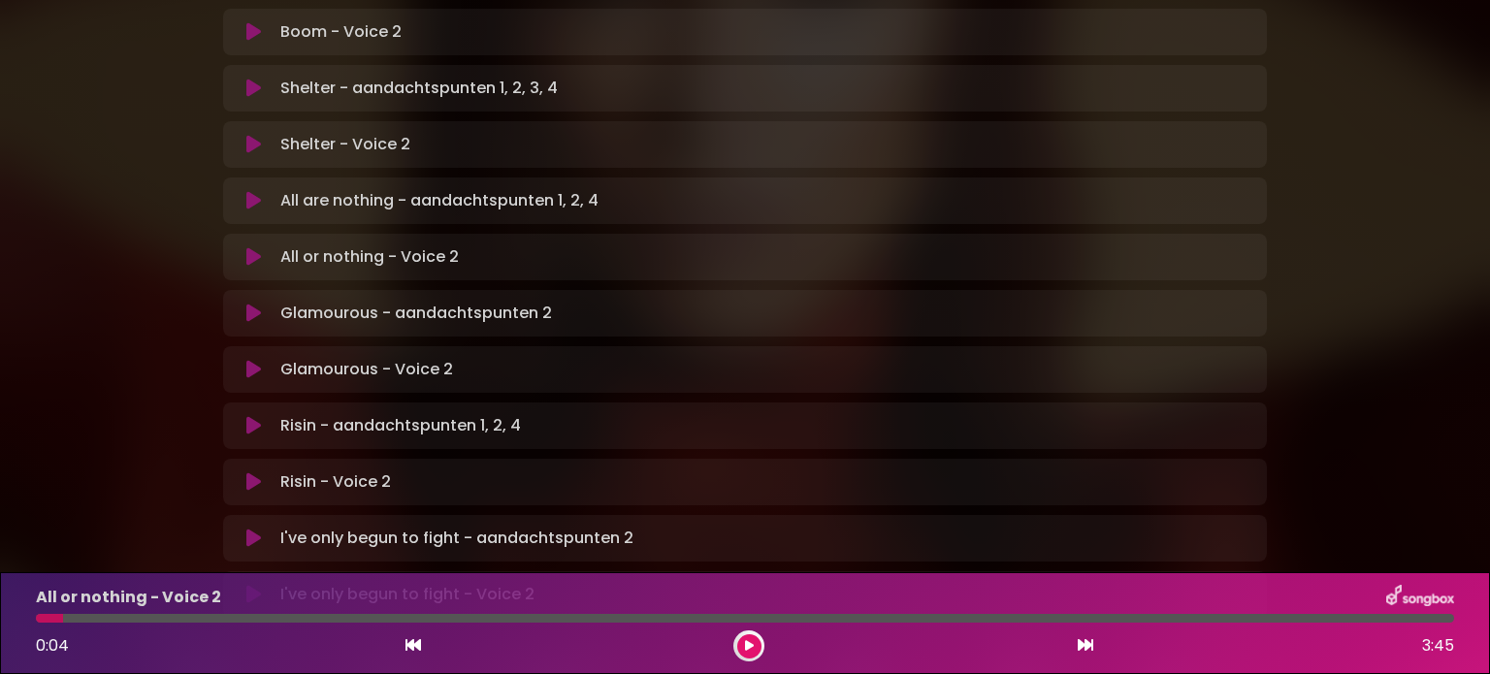
click at [242, 304] on button at bounding box center [254, 313] width 38 height 19
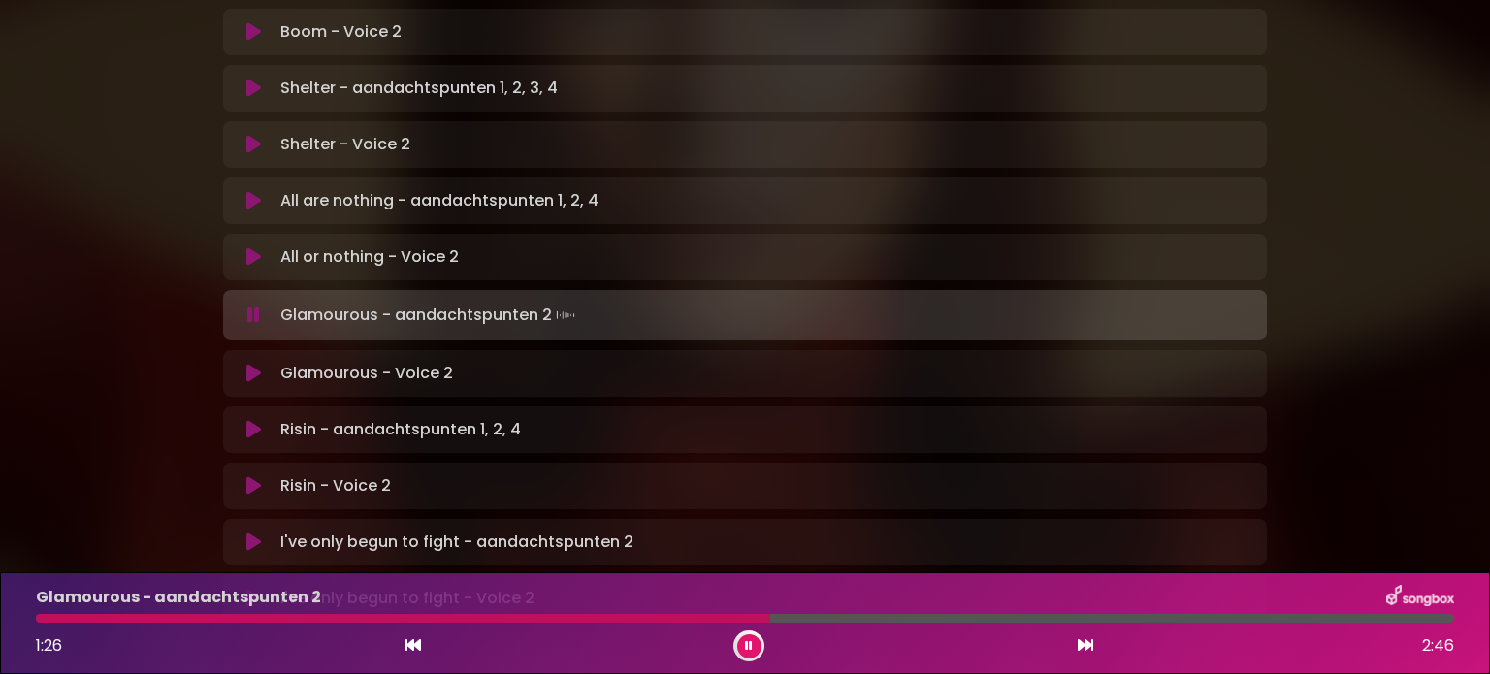
click at [770, 614] on div at bounding box center [403, 618] width 734 height 9
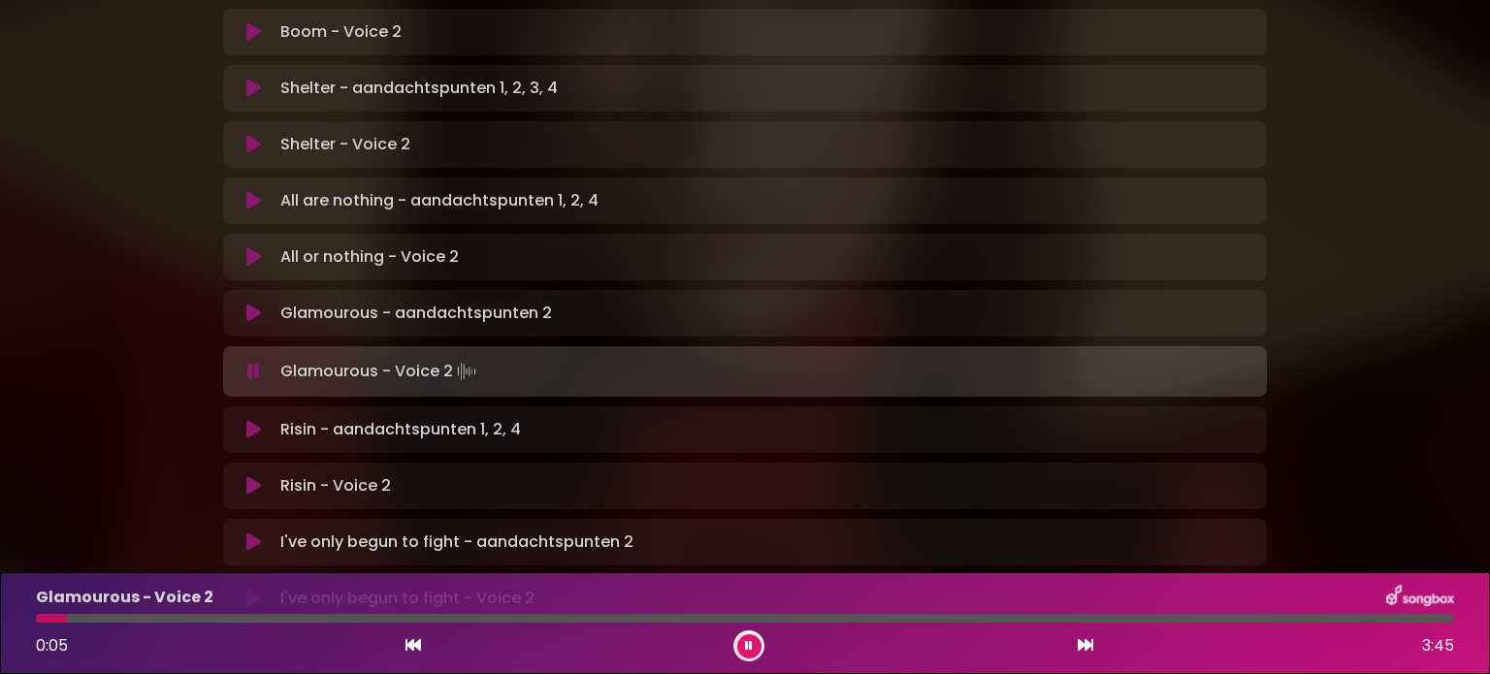
click at [249, 362] on icon at bounding box center [253, 371] width 13 height 19
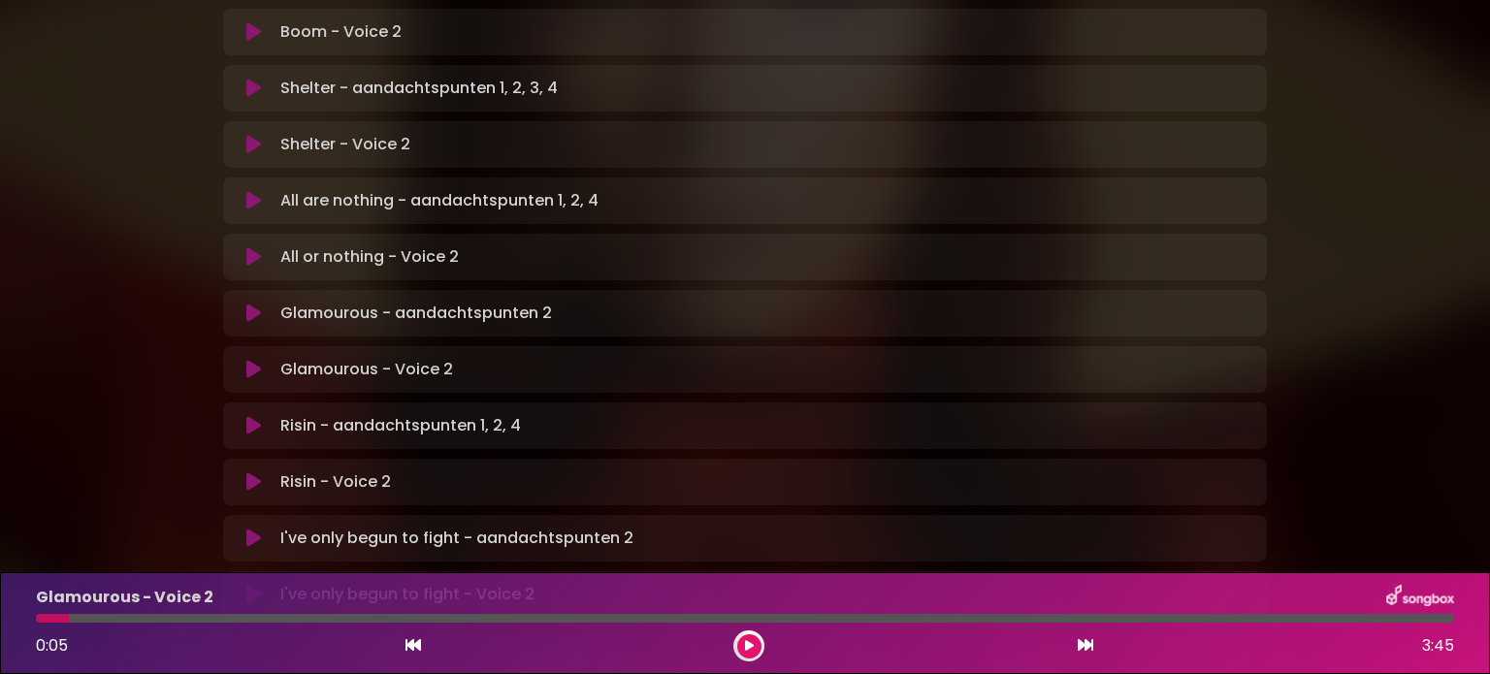
click at [252, 304] on icon at bounding box center [253, 313] width 15 height 19
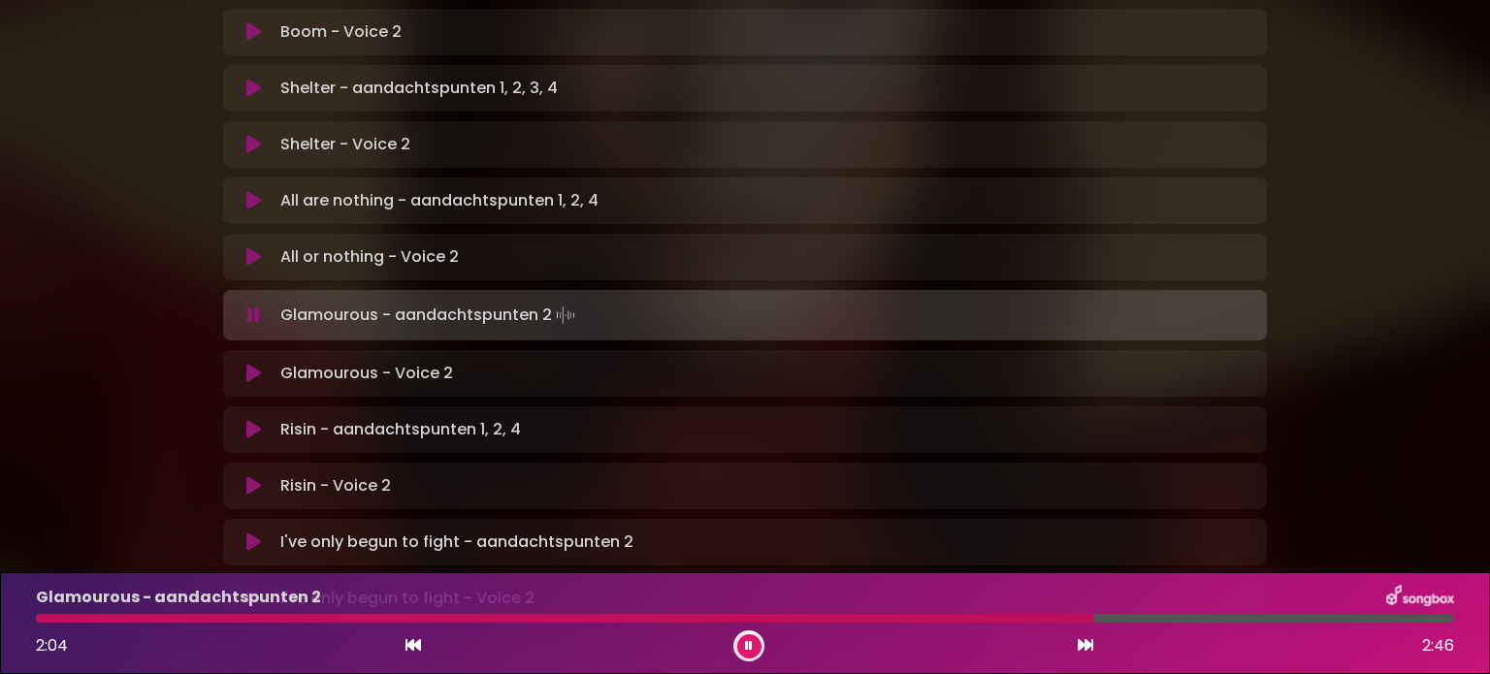
click at [1094, 616] on div at bounding box center [745, 618] width 1418 height 9
click at [257, 306] on icon at bounding box center [253, 315] width 13 height 19
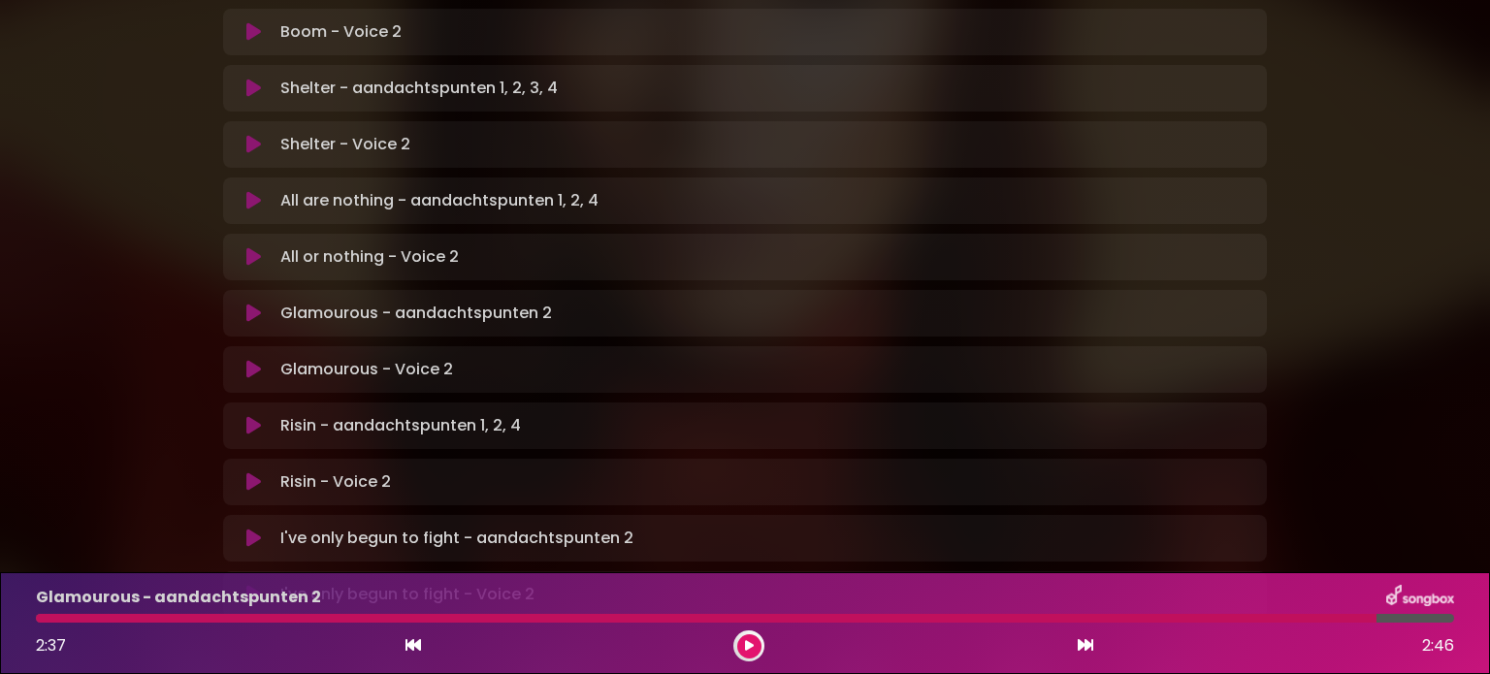
click at [248, 416] on icon at bounding box center [253, 425] width 15 height 19
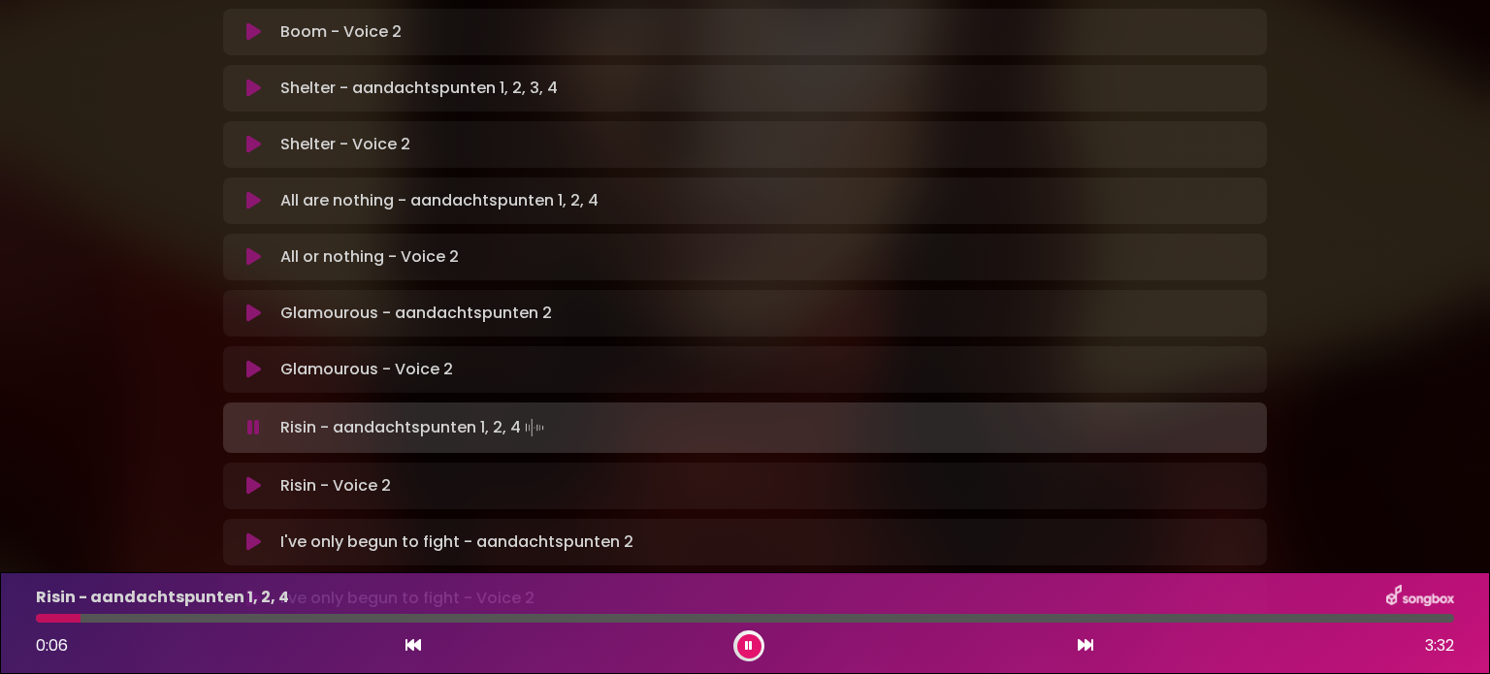
click at [746, 649] on icon at bounding box center [749, 646] width 8 height 12
